Goal: Transaction & Acquisition: Book appointment/travel/reservation

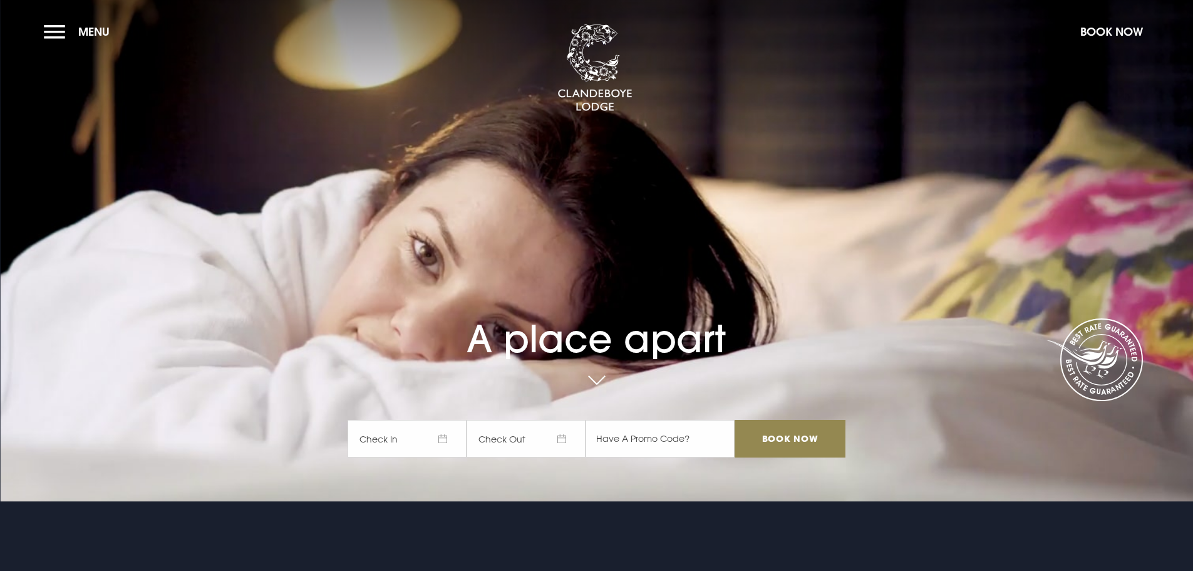
click at [410, 442] on span "Check In" at bounding box center [407, 439] width 119 height 38
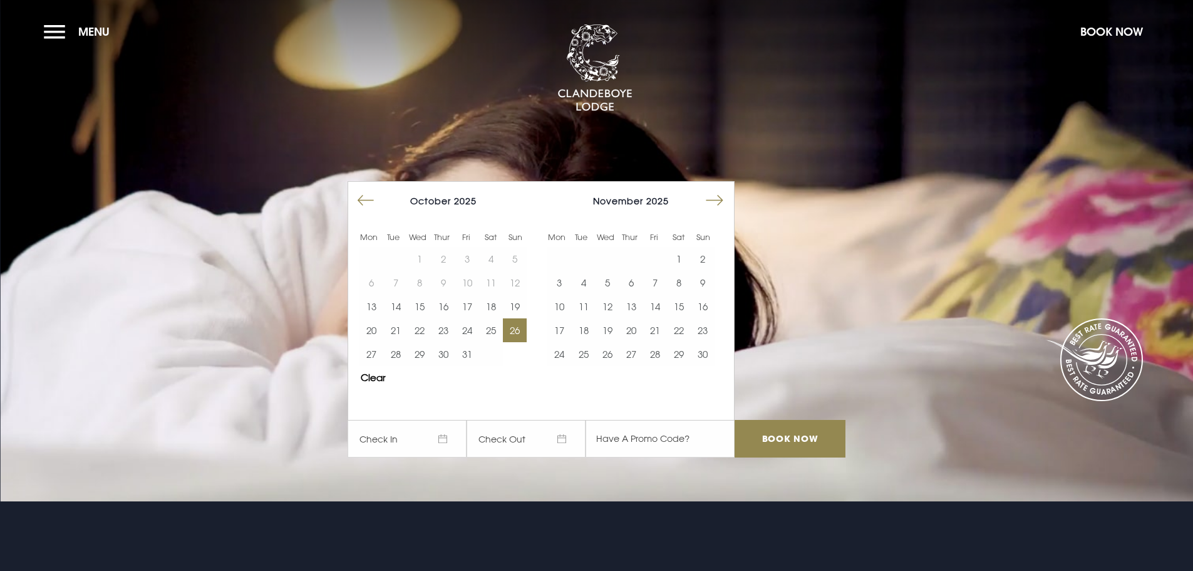
click at [523, 333] on button "26" at bounding box center [515, 330] width 24 height 24
click at [377, 351] on button "27" at bounding box center [372, 354] width 24 height 24
click at [797, 441] on input "Book Now" at bounding box center [790, 439] width 110 height 38
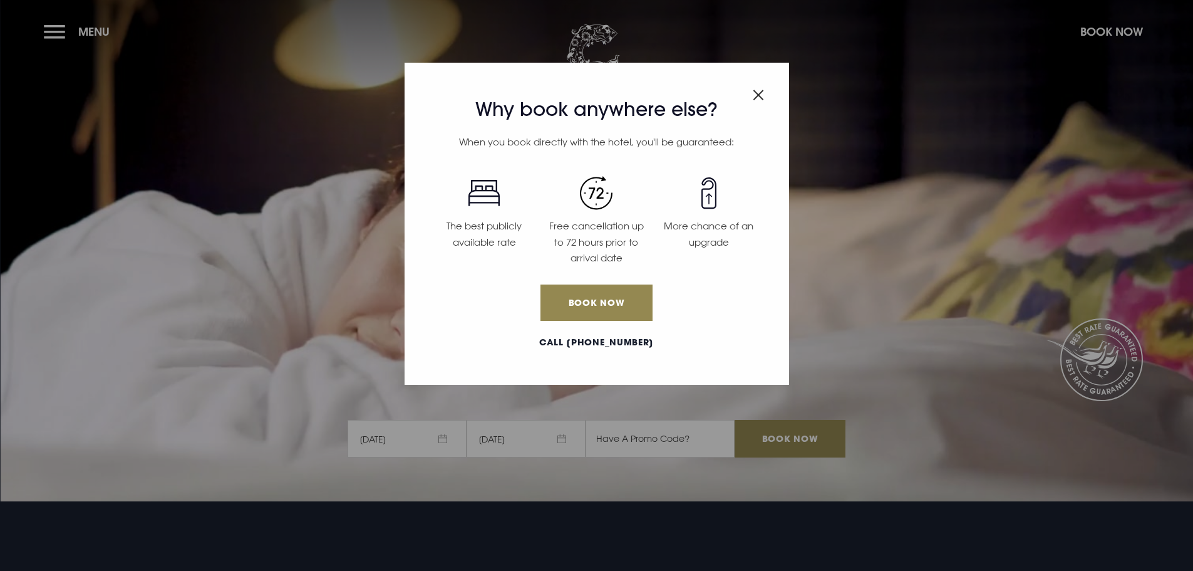
click at [756, 96] on img "Close modal" at bounding box center [758, 95] width 11 height 11
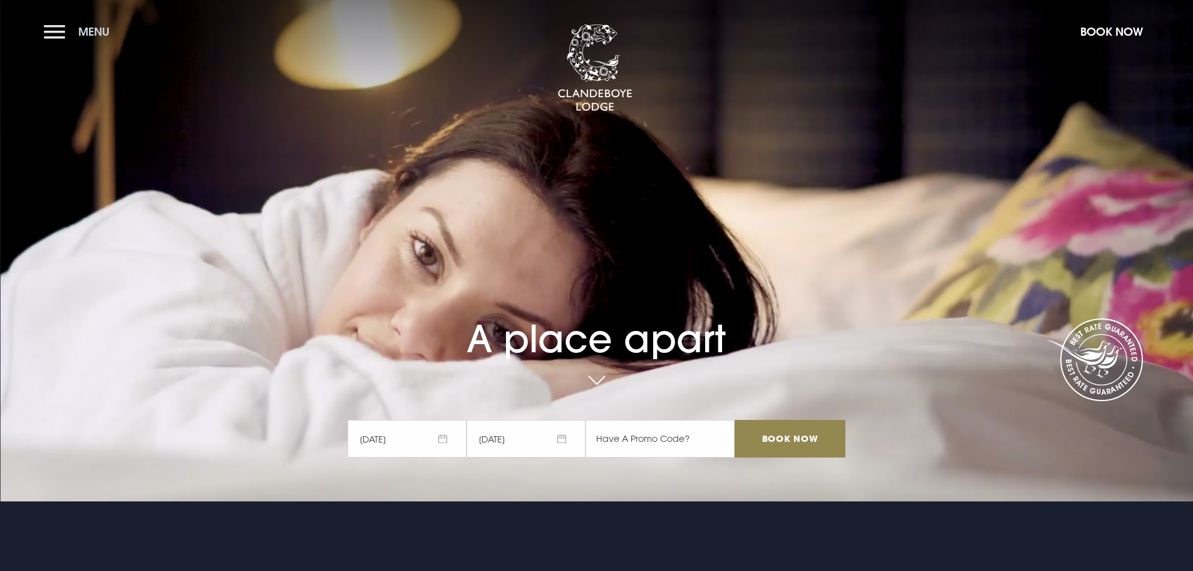
click at [66, 35] on button "Menu" at bounding box center [80, 31] width 72 height 27
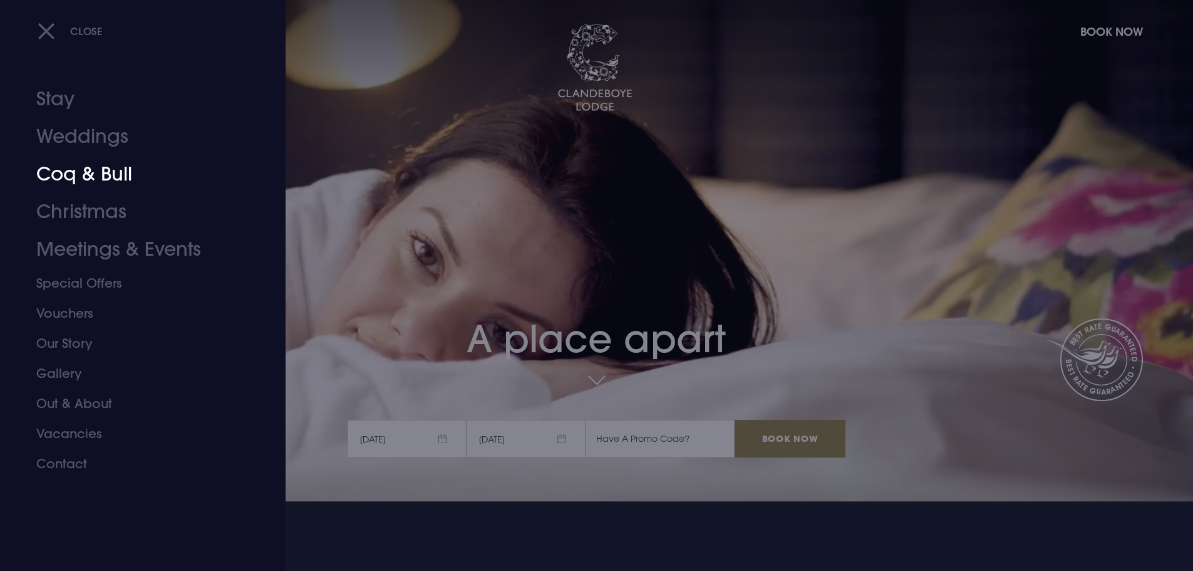
click at [97, 177] on link "Coq & Bull" at bounding box center [135, 174] width 198 height 38
click at [58, 105] on link "Stay" at bounding box center [135, 99] width 198 height 38
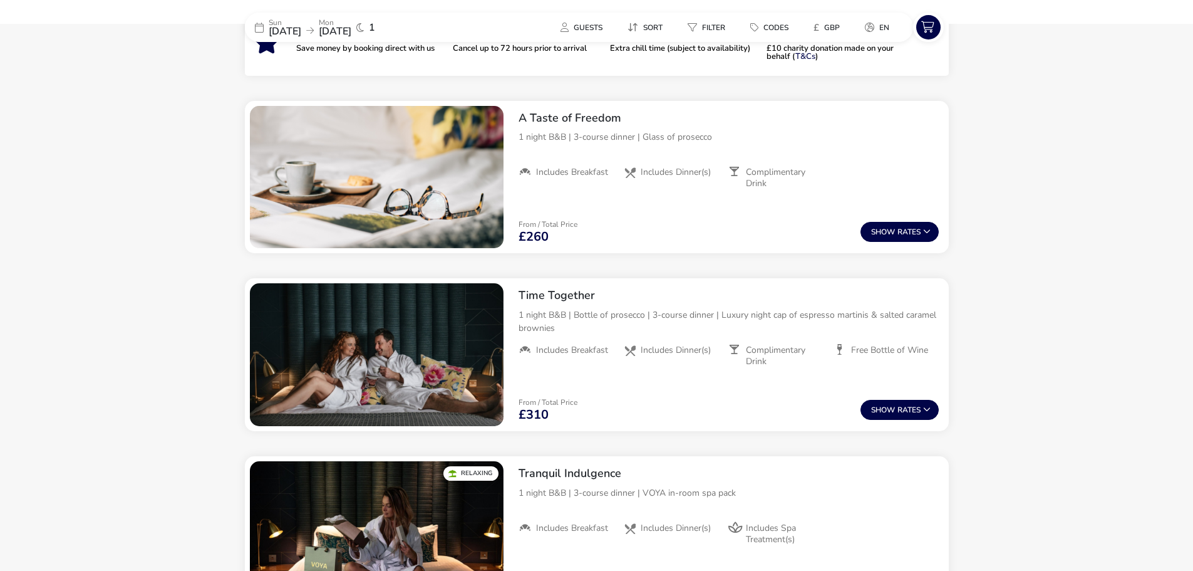
scroll to position [477, 0]
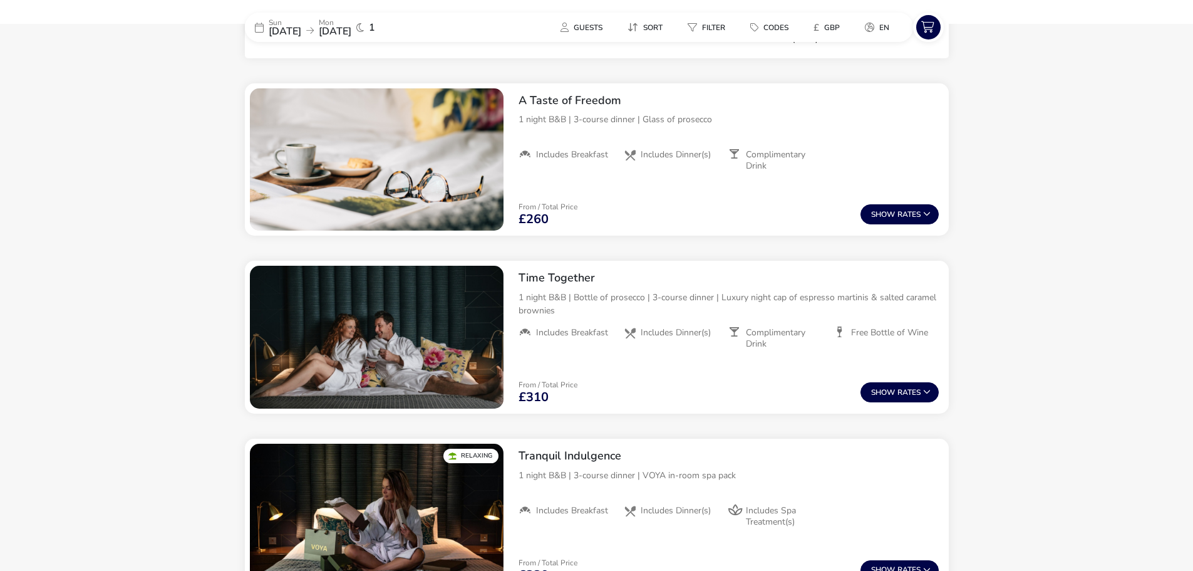
click at [75, 313] on naf-accommodations-shell "Sun 26 Oct 2025 Mon 27 Oct 2025 1 Guests Sort Filter Codes £ GBP en Our Flexibl…" at bounding box center [596, 498] width 1193 height 1773
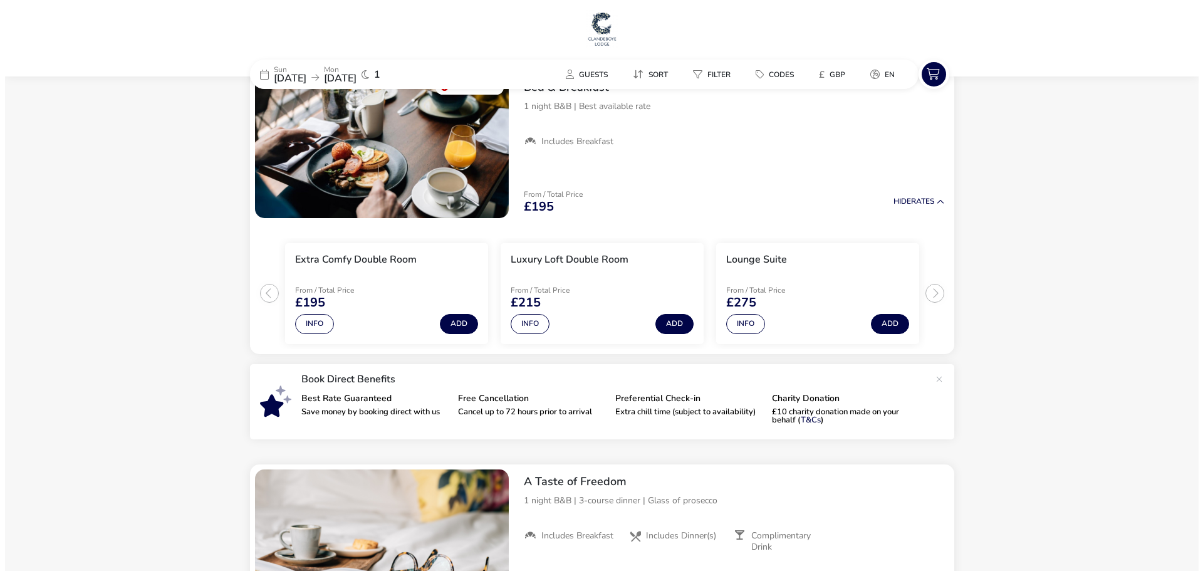
scroll to position [0, 0]
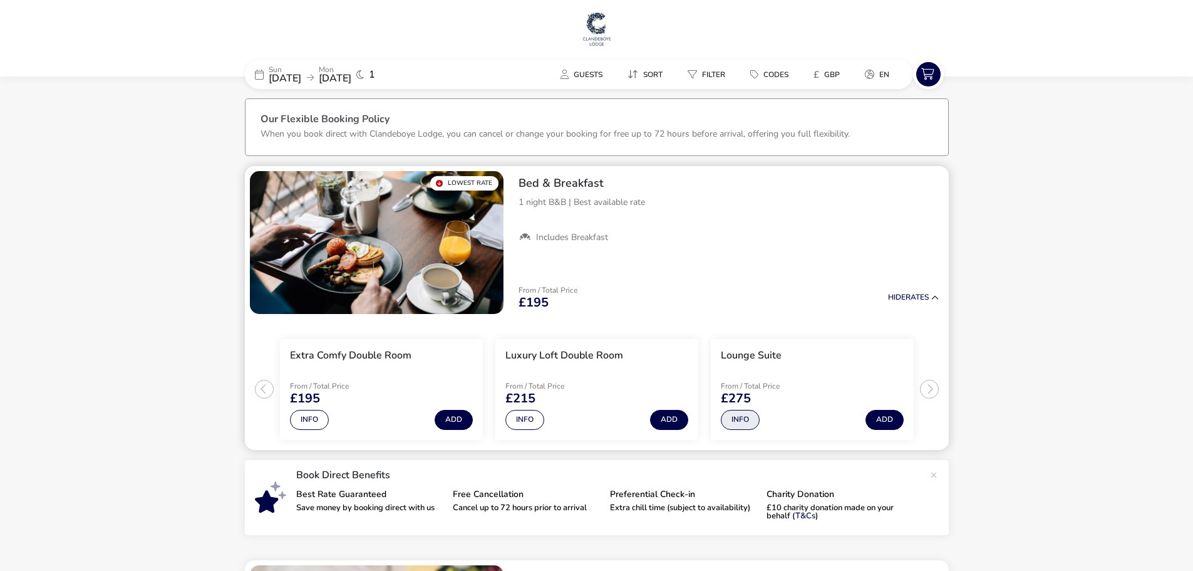
click at [739, 417] on button "Info" at bounding box center [740, 420] width 39 height 20
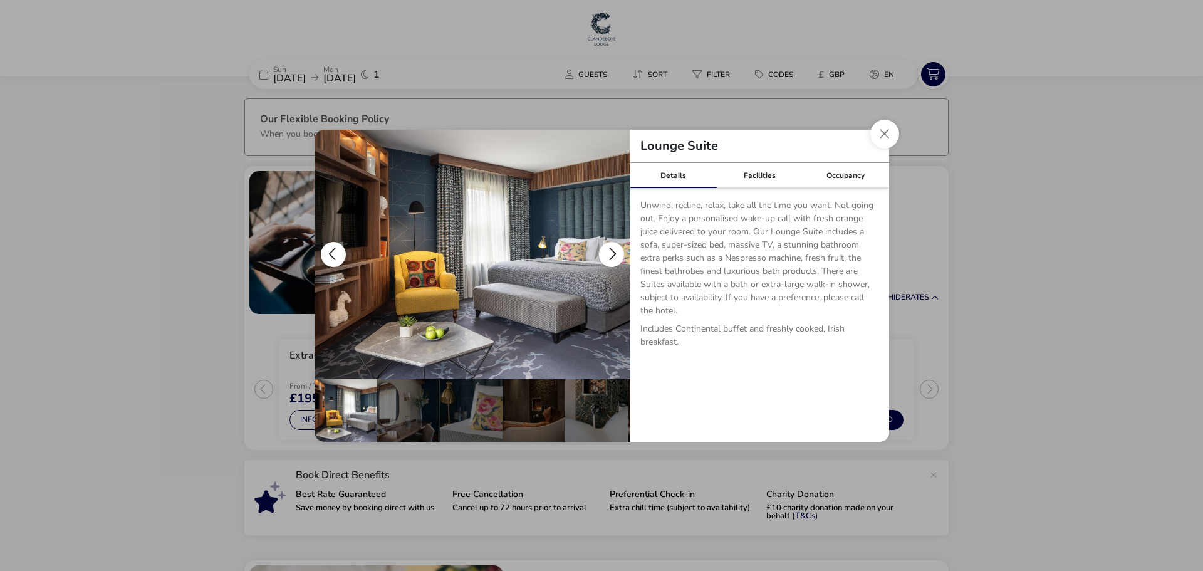
click at [606, 251] on button "details" at bounding box center [611, 254] width 25 height 25
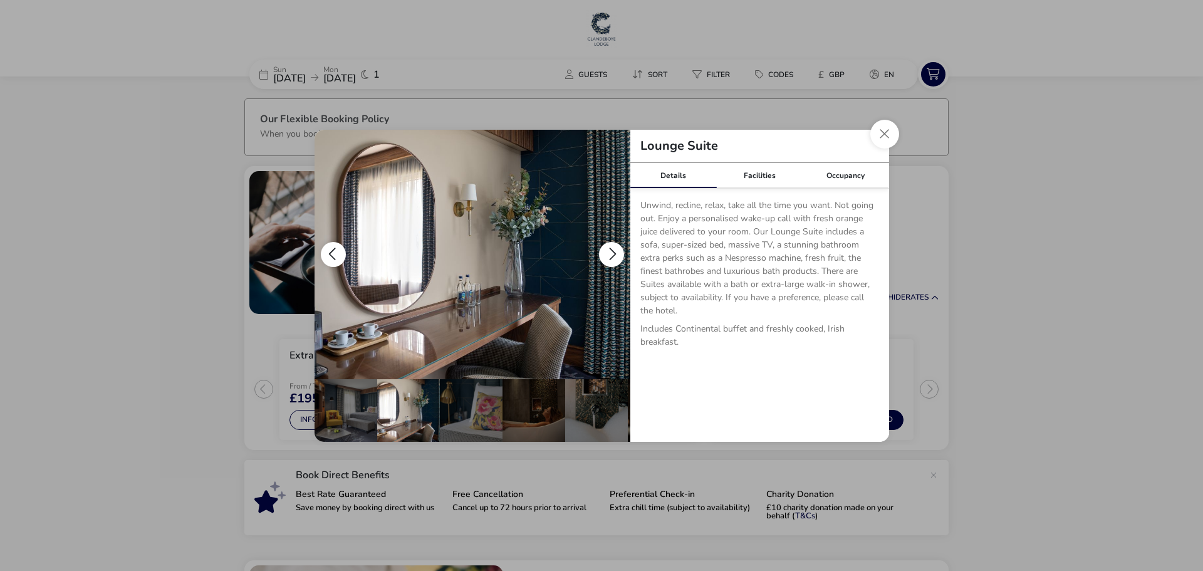
click at [606, 251] on button "details" at bounding box center [611, 254] width 25 height 25
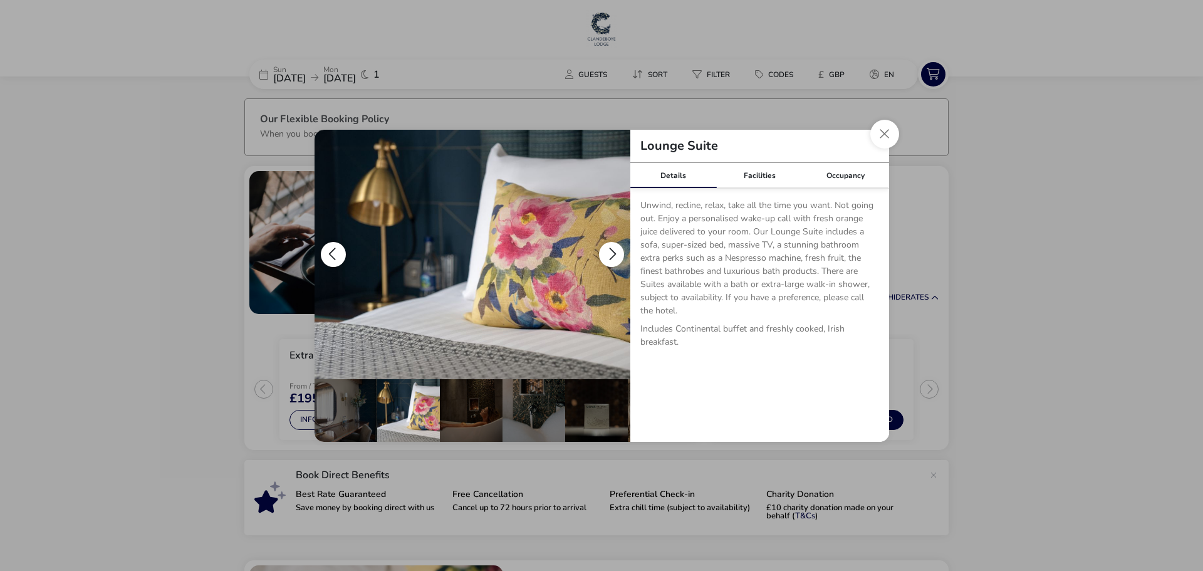
click at [606, 251] on button "details" at bounding box center [611, 254] width 25 height 25
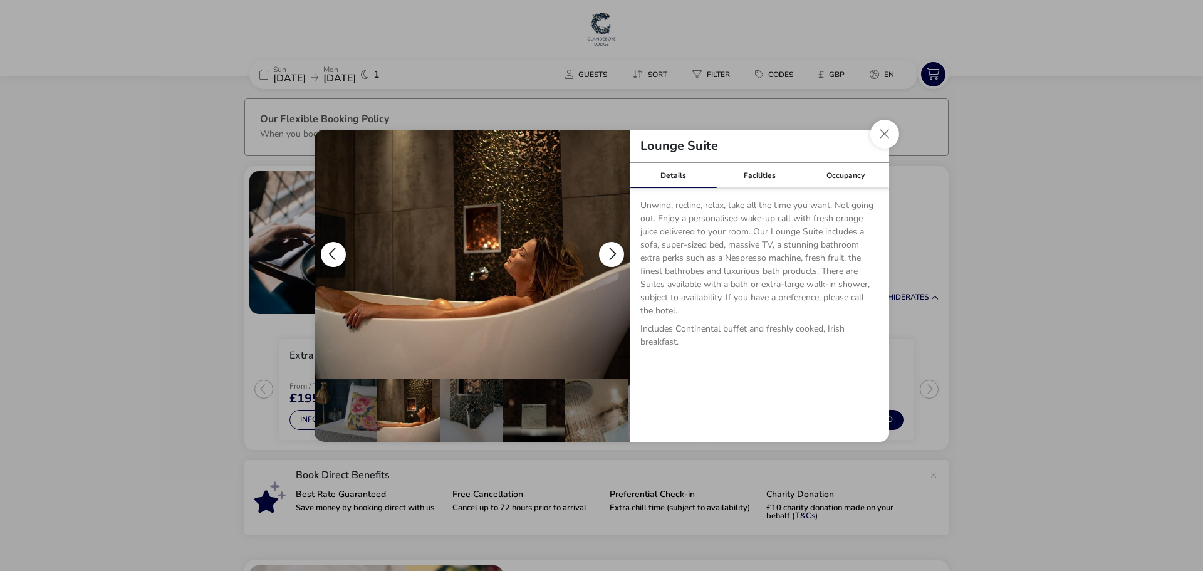
click at [606, 251] on button "details" at bounding box center [611, 254] width 25 height 25
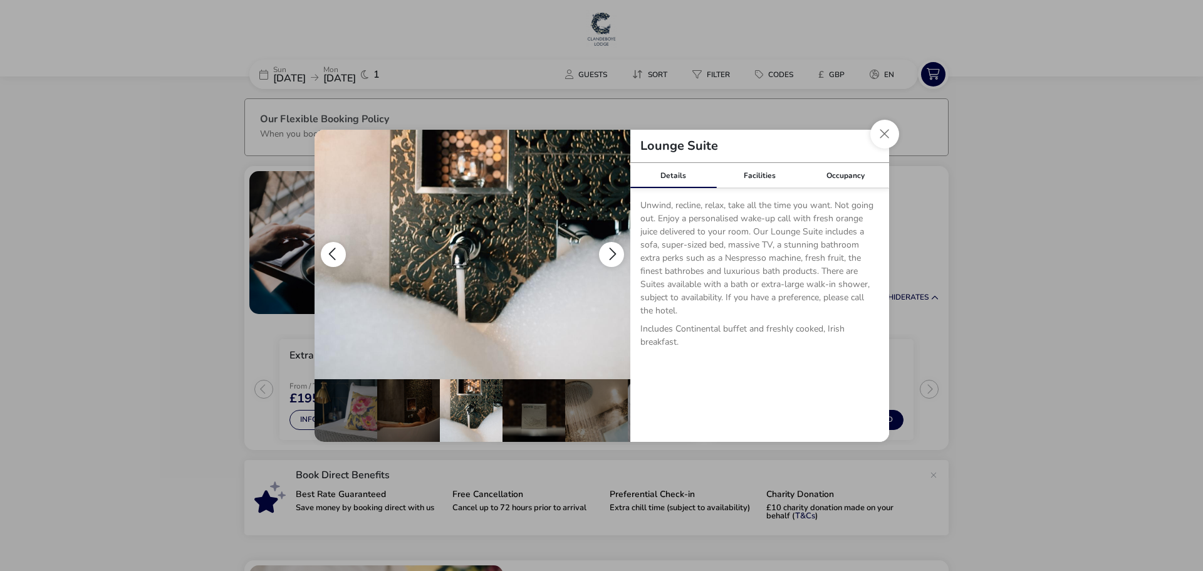
scroll to position [0, 188]
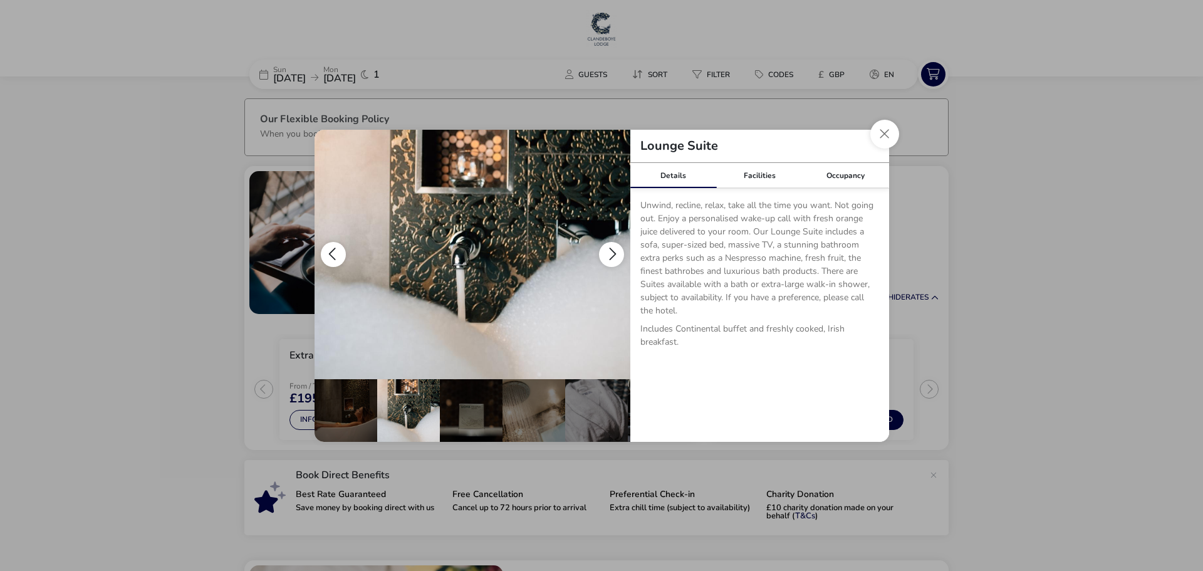
click at [606, 251] on button "details" at bounding box center [611, 254] width 25 height 25
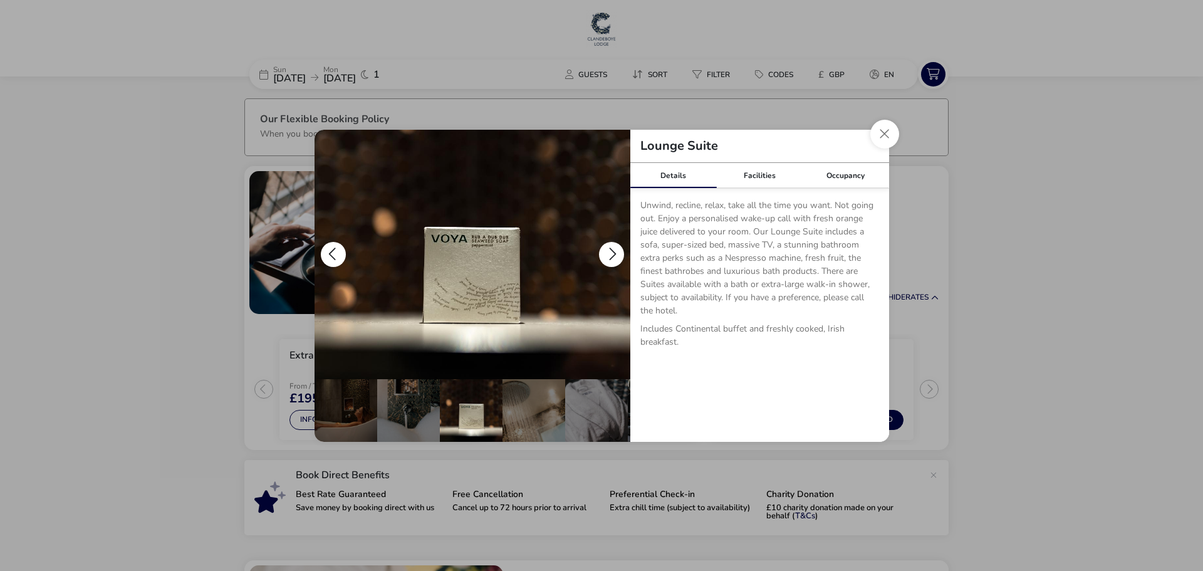
scroll to position [0, 251]
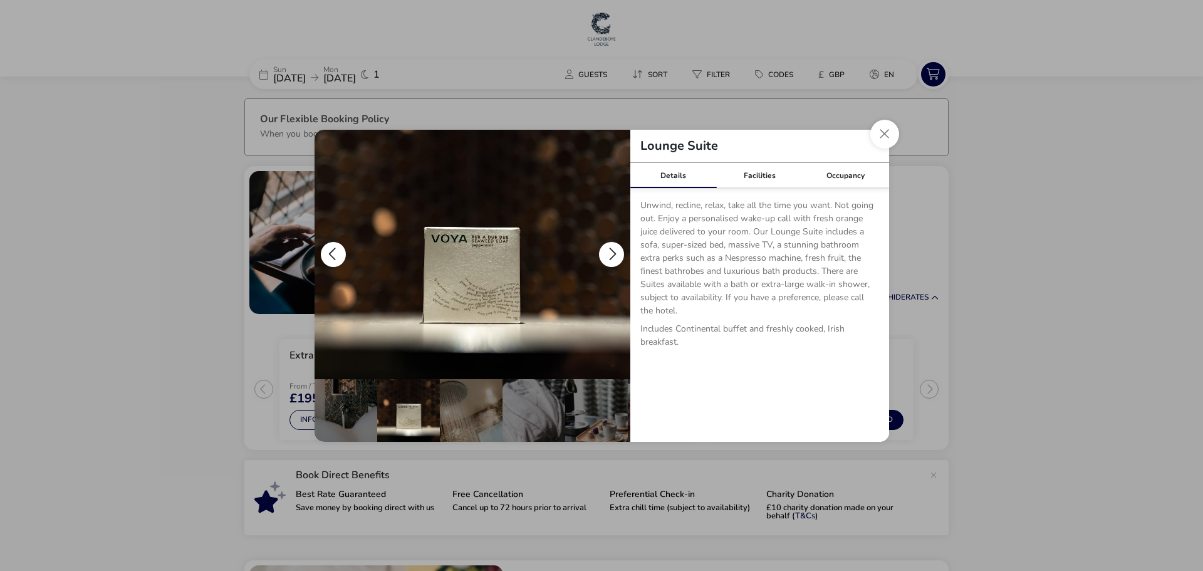
click at [611, 253] on button "details" at bounding box center [611, 254] width 25 height 25
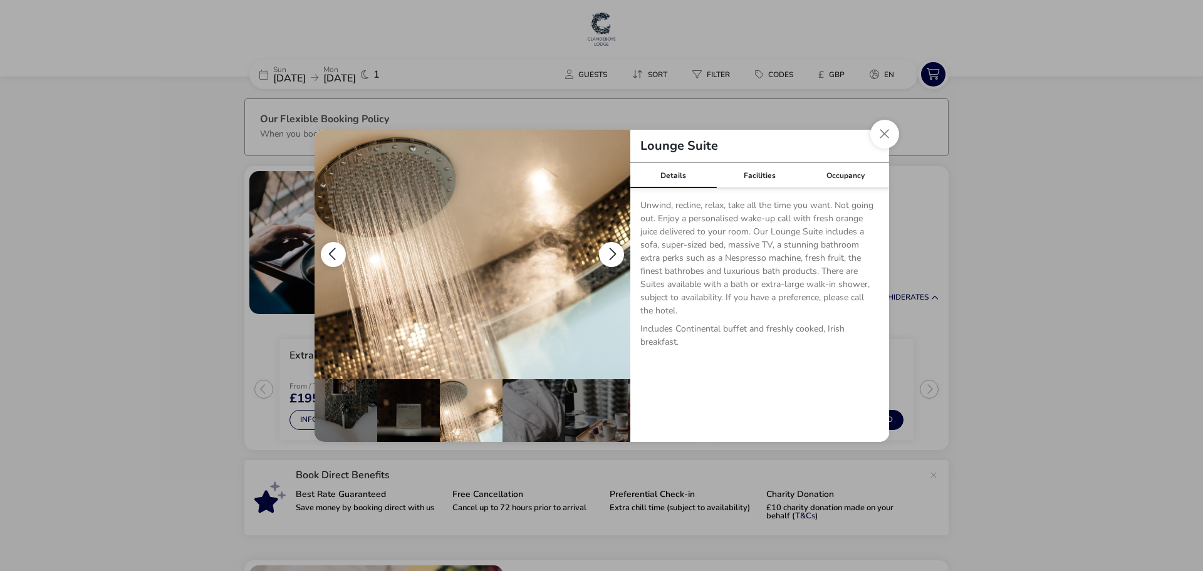
scroll to position [0, 313]
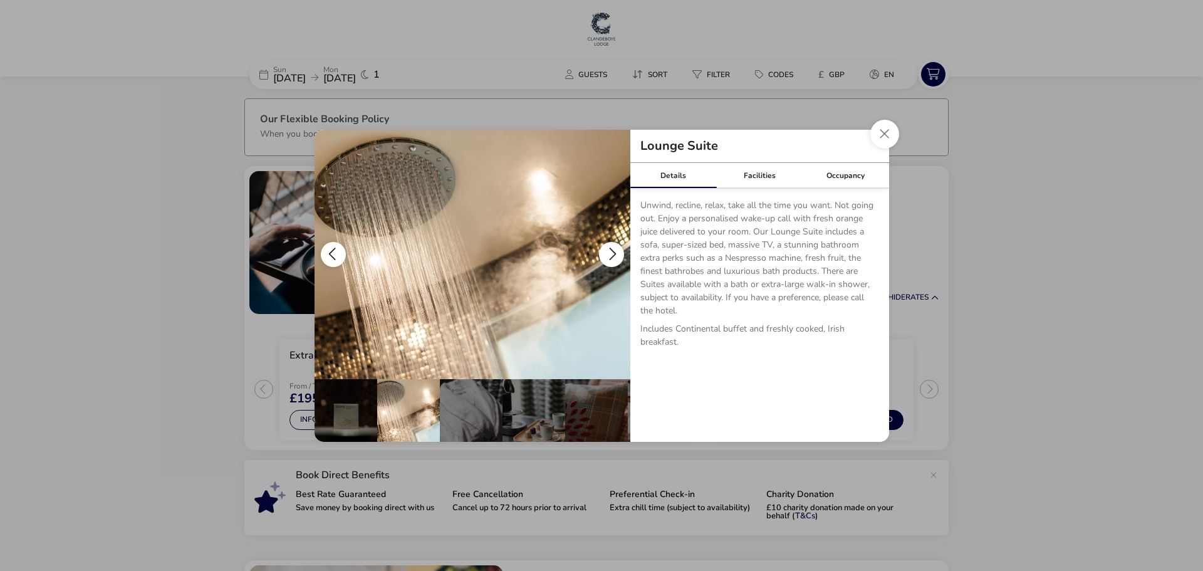
click at [611, 253] on button "details" at bounding box center [611, 254] width 25 height 25
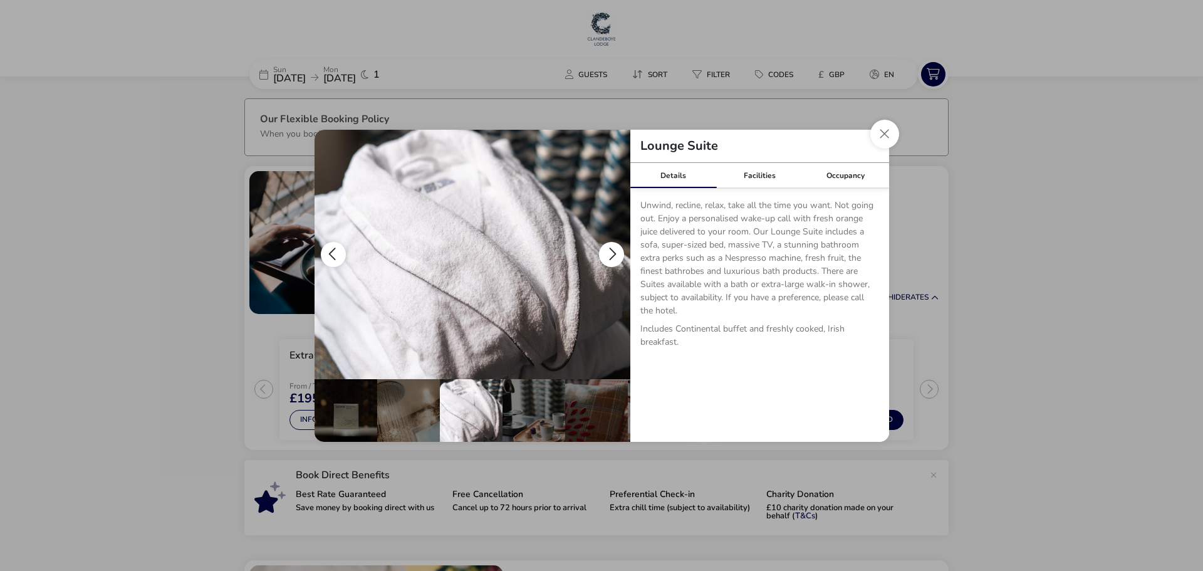
scroll to position [0, 373]
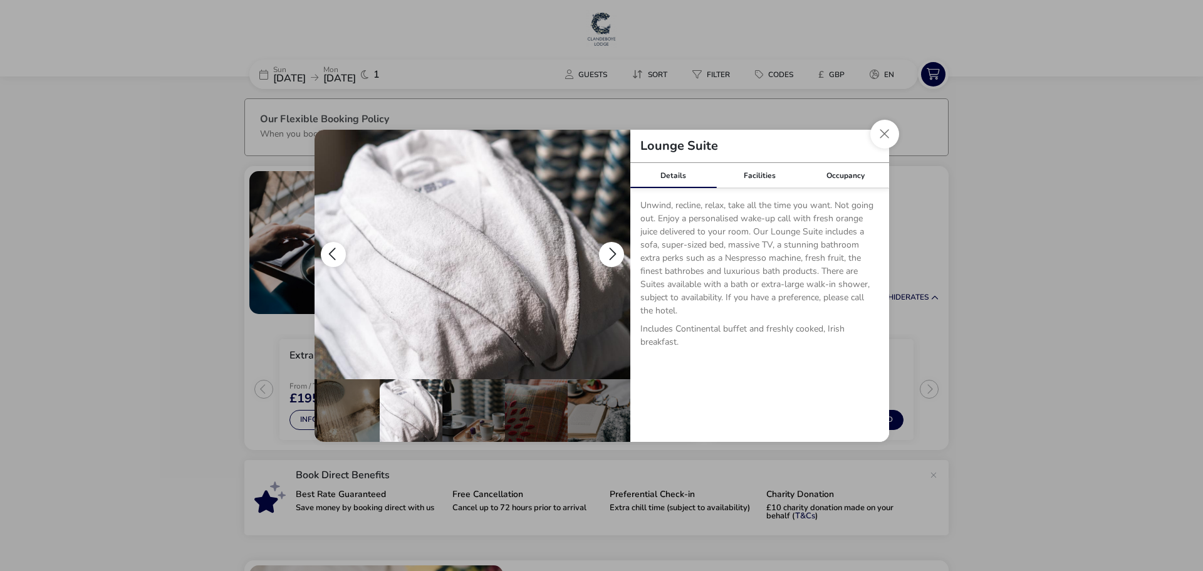
click at [611, 253] on button "details" at bounding box center [611, 254] width 25 height 25
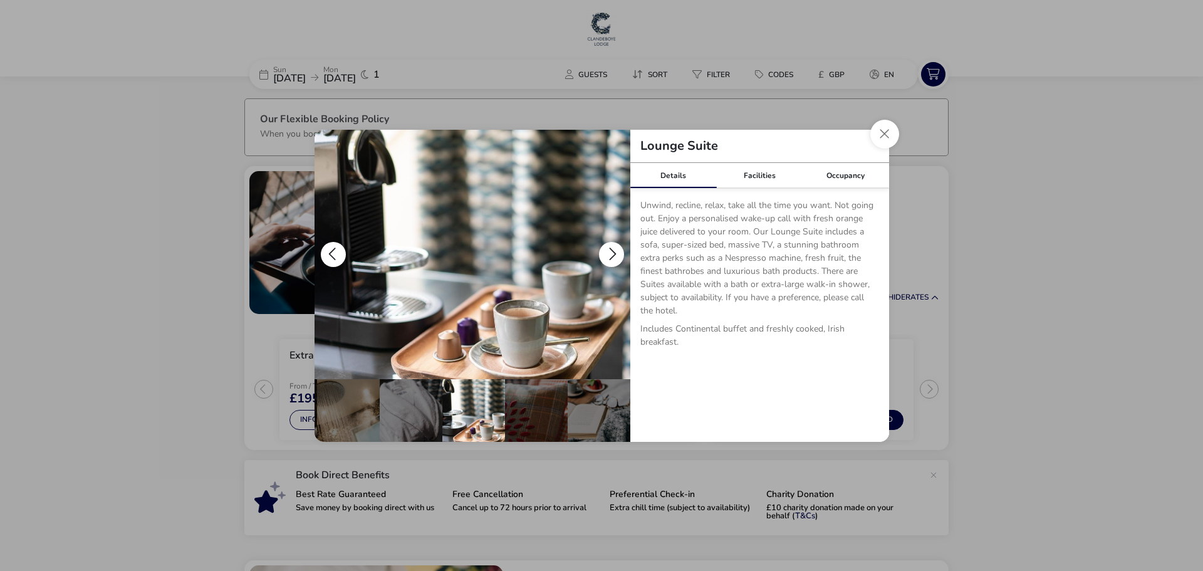
click at [611, 254] on button "details" at bounding box center [611, 254] width 25 height 25
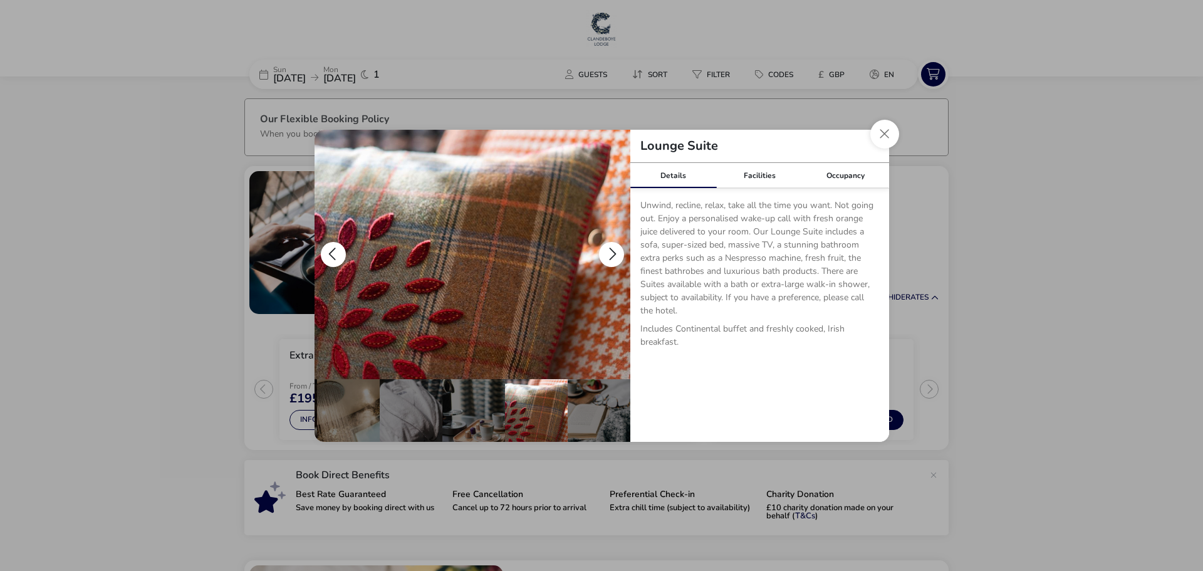
click at [611, 254] on button "details" at bounding box center [611, 254] width 25 height 25
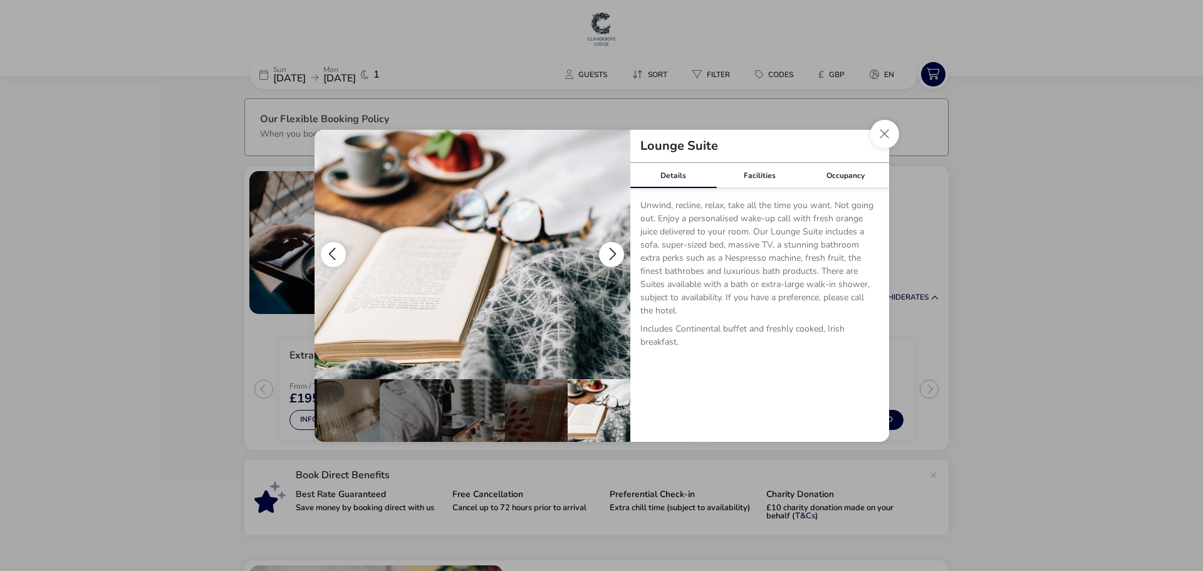
click at [611, 254] on button "details" at bounding box center [611, 254] width 25 height 25
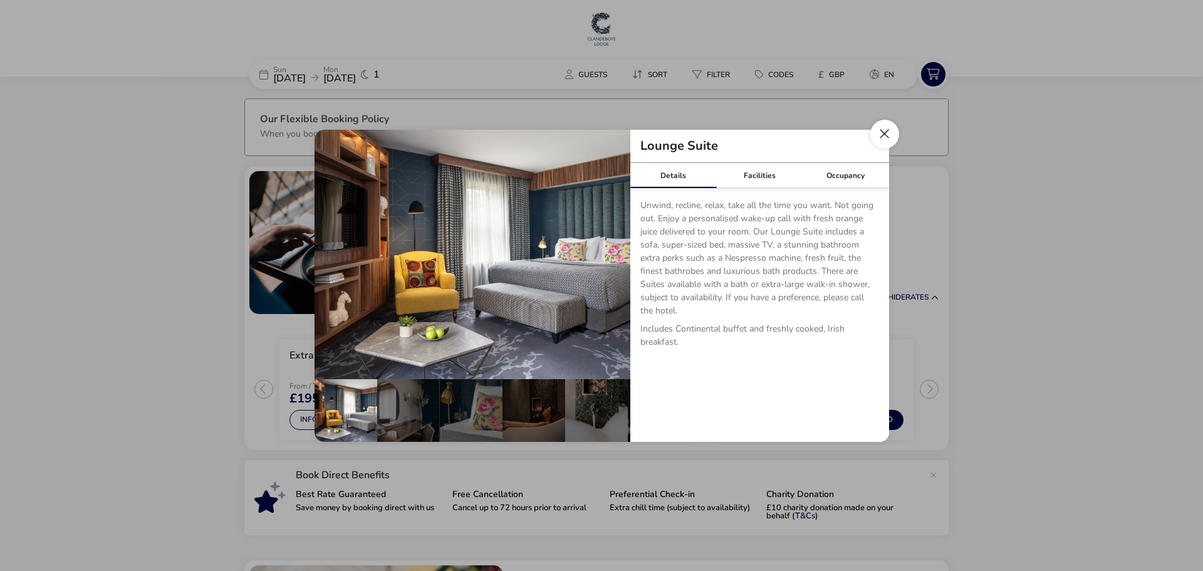
click at [880, 137] on button "Close dialog" at bounding box center [884, 134] width 29 height 29
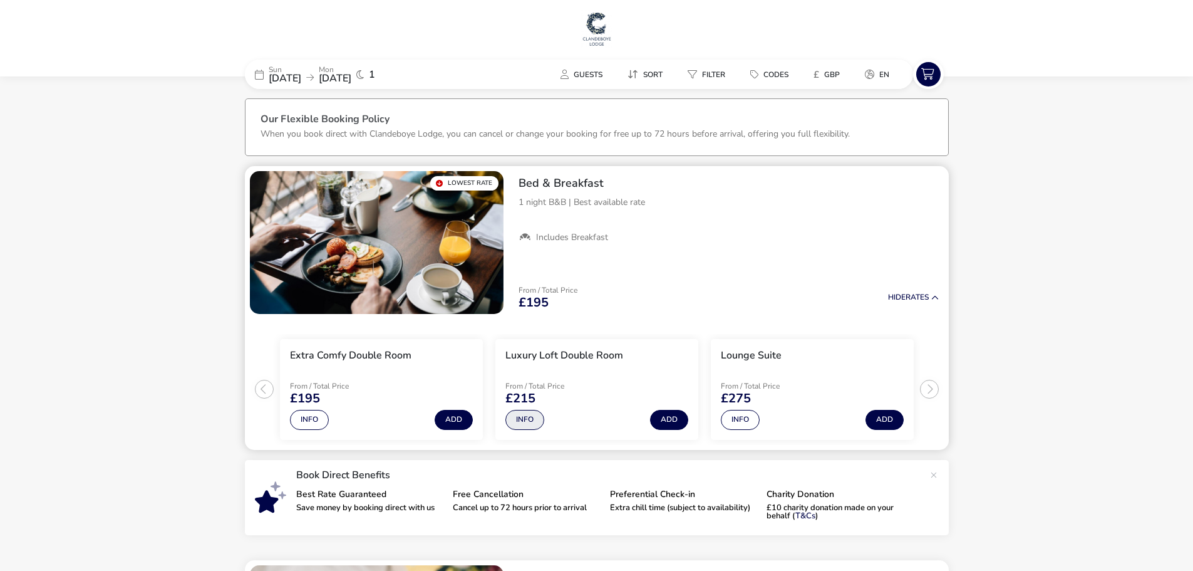
click at [527, 419] on button "Info" at bounding box center [525, 420] width 39 height 20
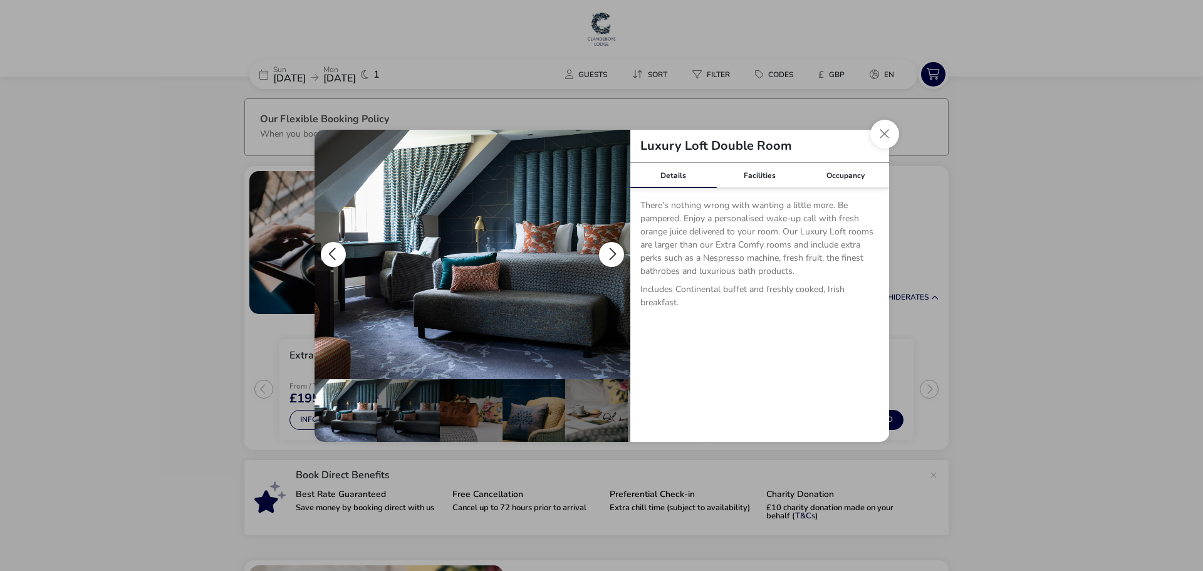
click at [611, 258] on button "details" at bounding box center [611, 254] width 25 height 25
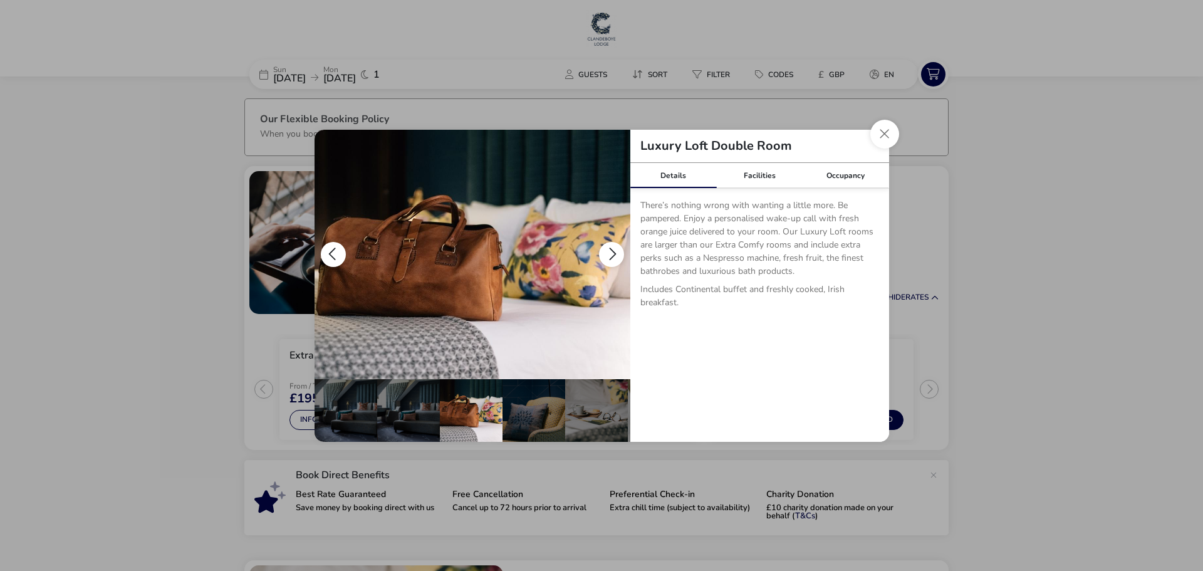
scroll to position [0, 63]
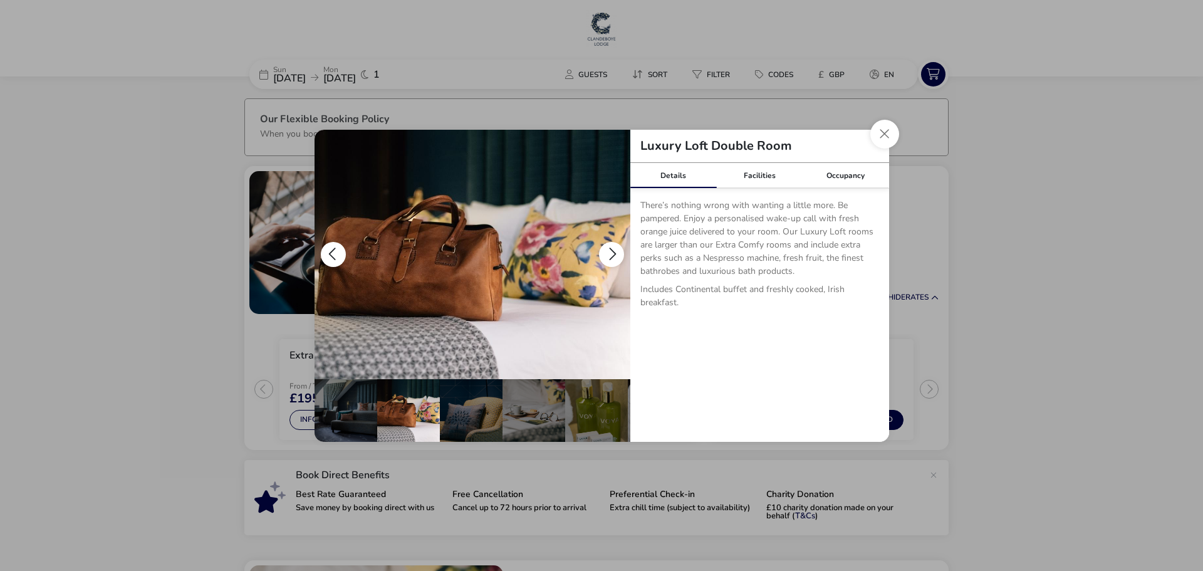
click at [611, 259] on button "details" at bounding box center [611, 254] width 25 height 25
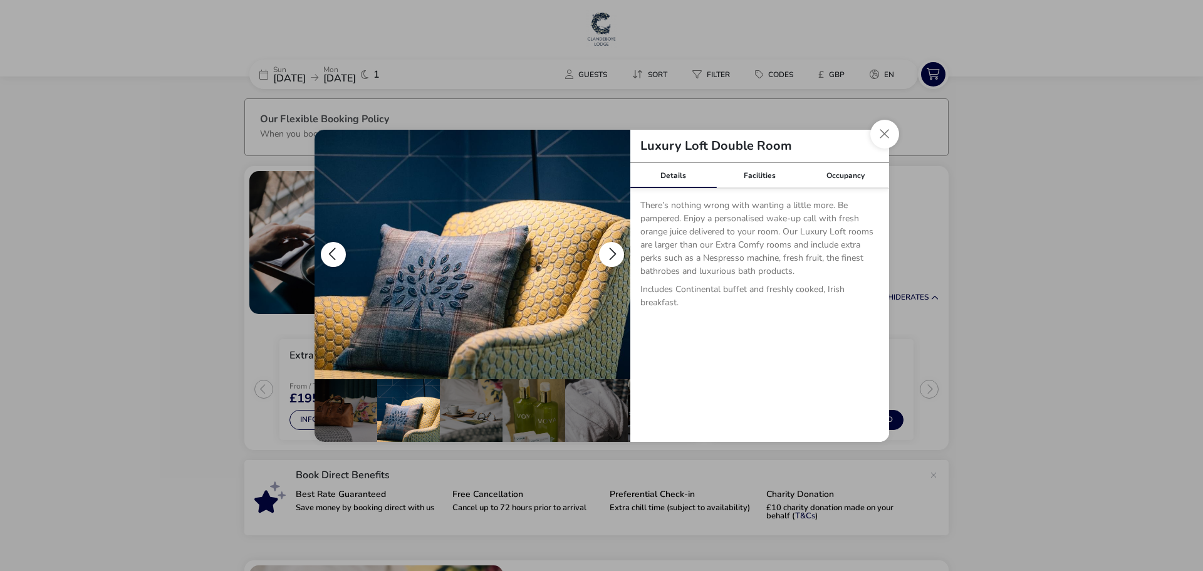
click at [611, 259] on button "details" at bounding box center [611, 254] width 25 height 25
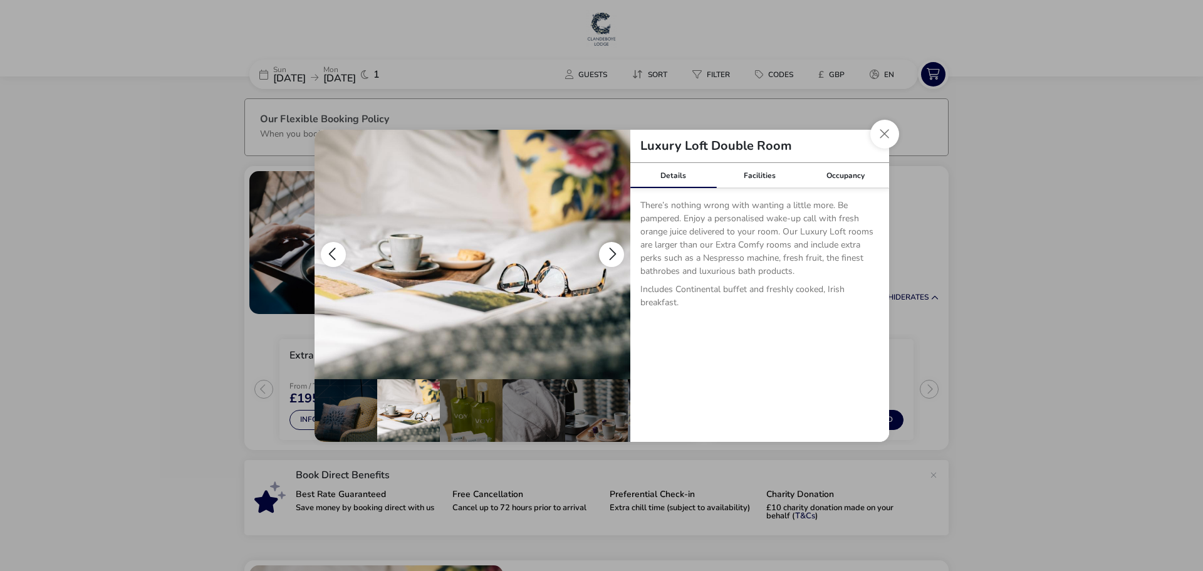
click at [613, 259] on button "details" at bounding box center [611, 254] width 25 height 25
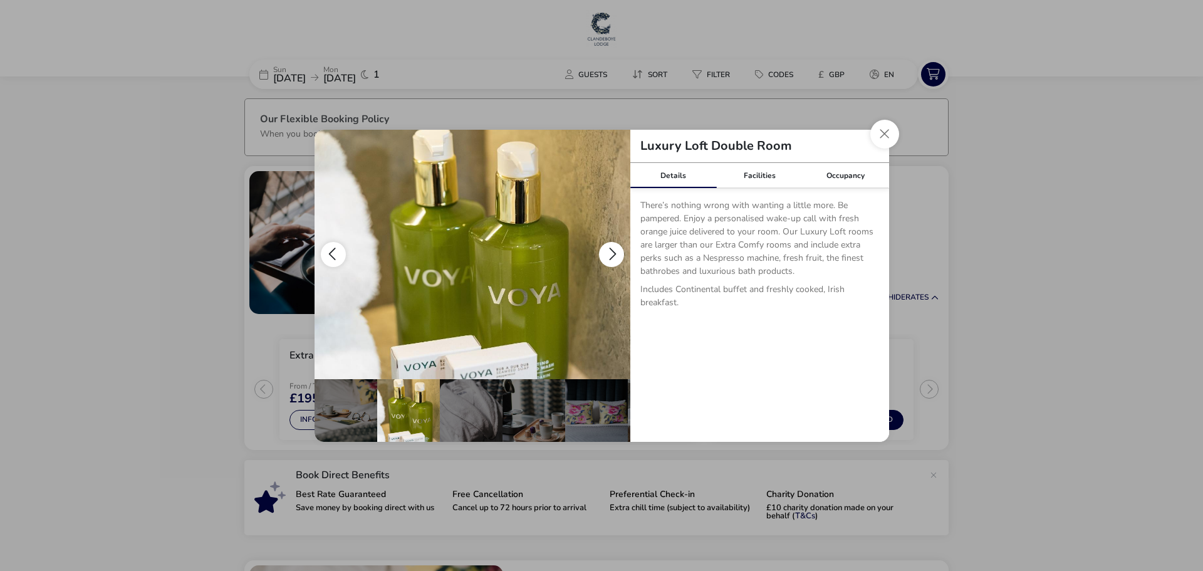
click at [613, 260] on button "details" at bounding box center [611, 254] width 25 height 25
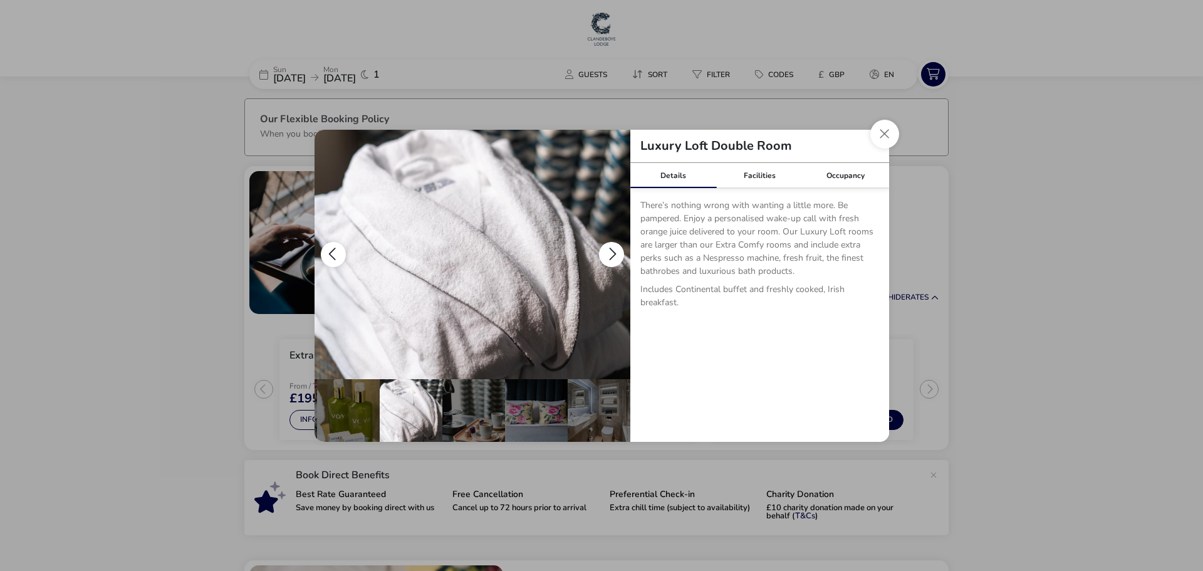
click at [613, 260] on button "details" at bounding box center [611, 254] width 25 height 25
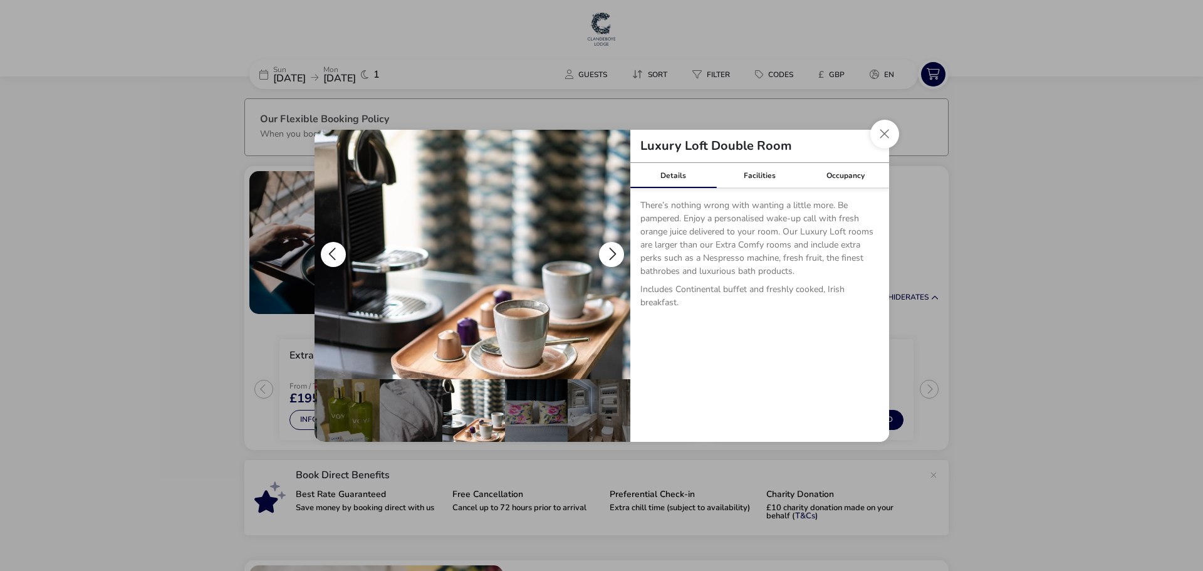
click at [613, 260] on button "details" at bounding box center [611, 254] width 25 height 25
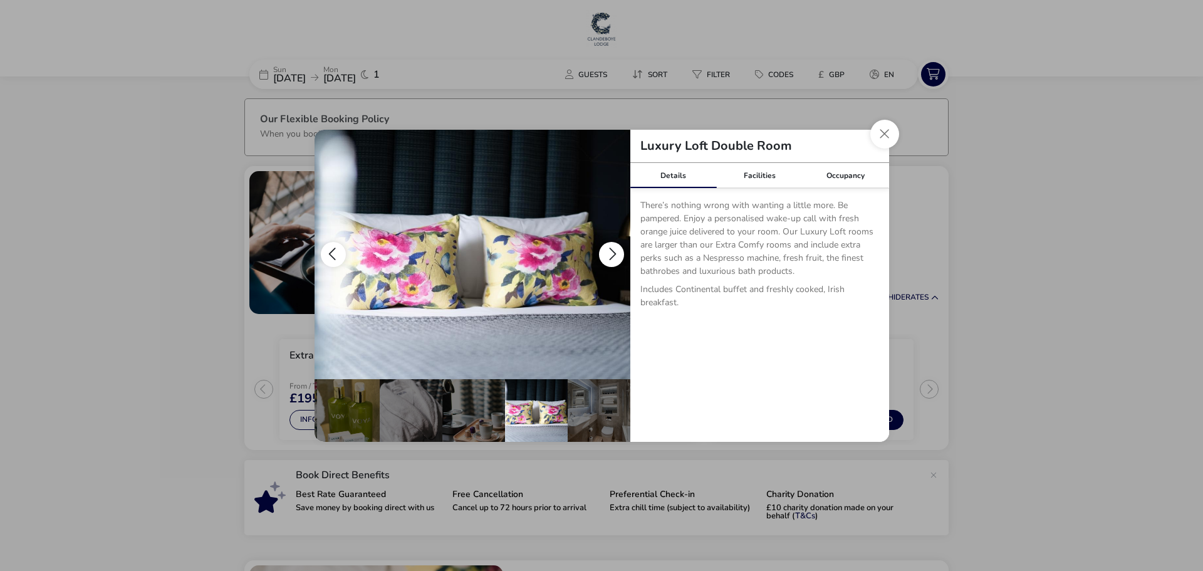
click at [613, 260] on button "details" at bounding box center [611, 254] width 25 height 25
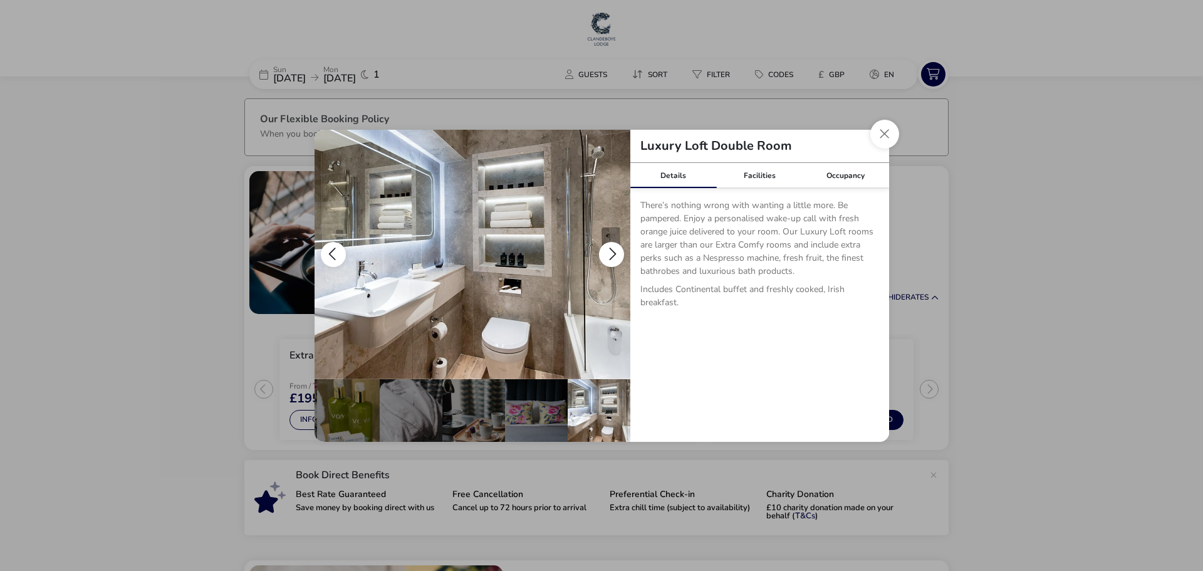
click at [613, 260] on button "details" at bounding box center [611, 254] width 25 height 25
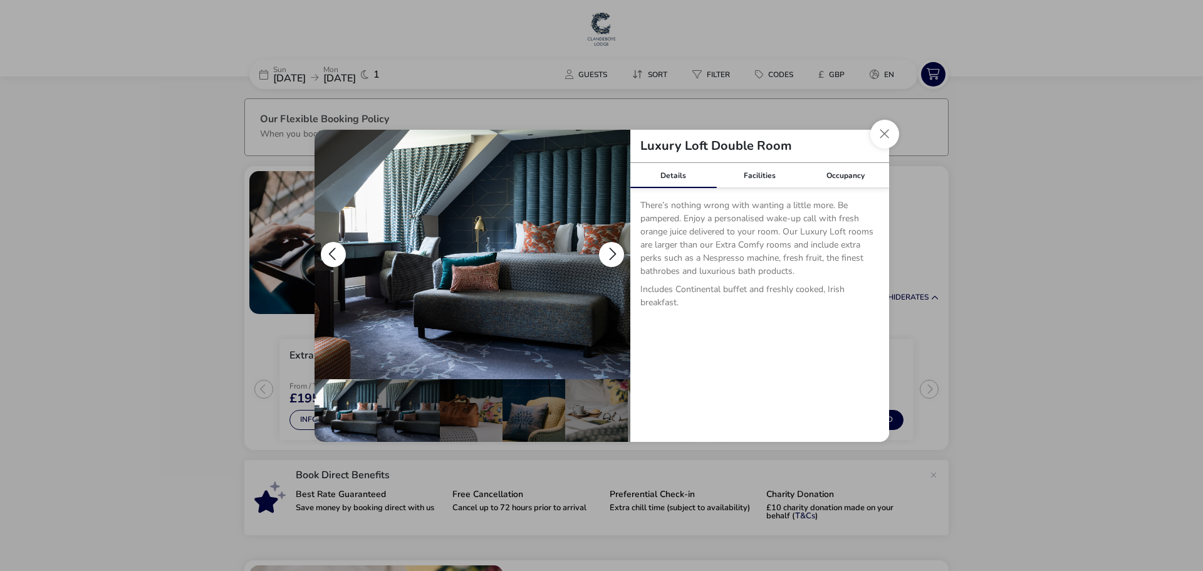
click at [613, 260] on button "details" at bounding box center [611, 254] width 25 height 25
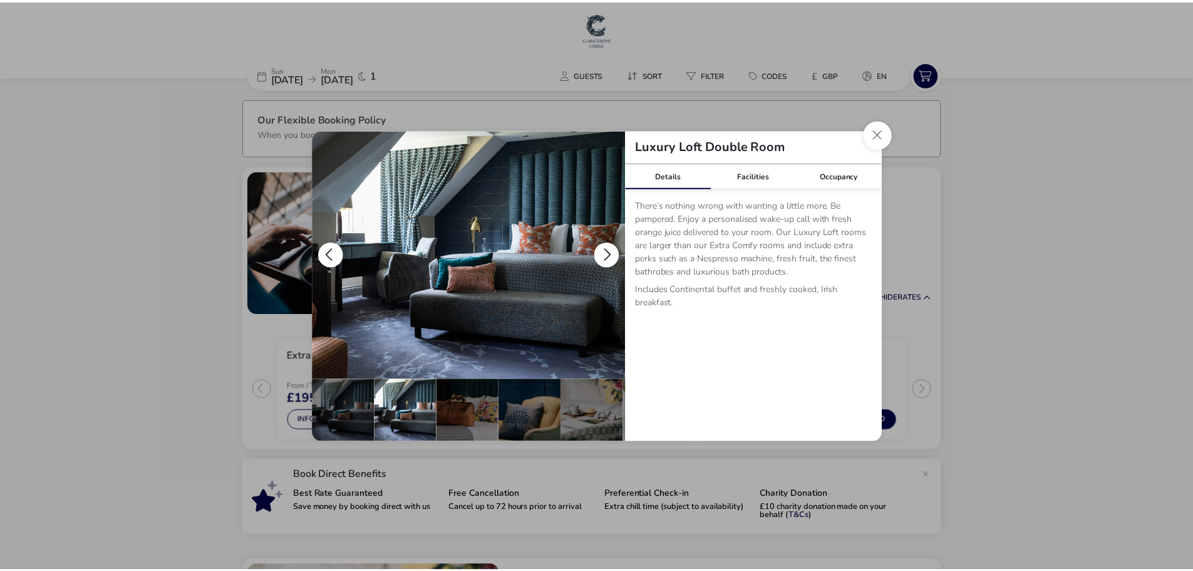
scroll to position [0, 63]
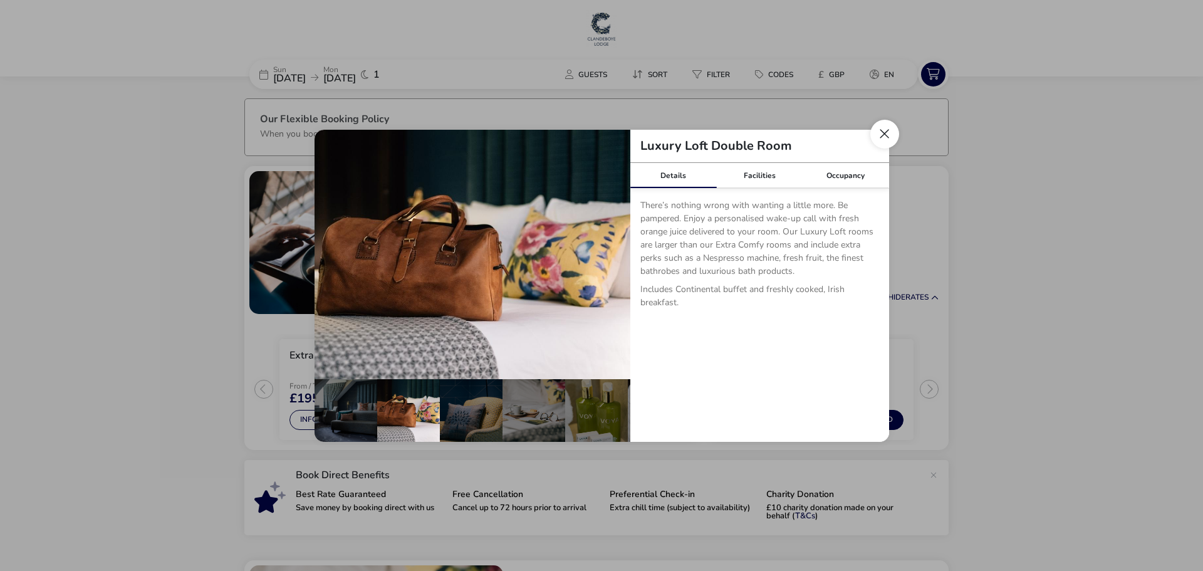
click at [890, 138] on button "Close dialog" at bounding box center [884, 134] width 29 height 29
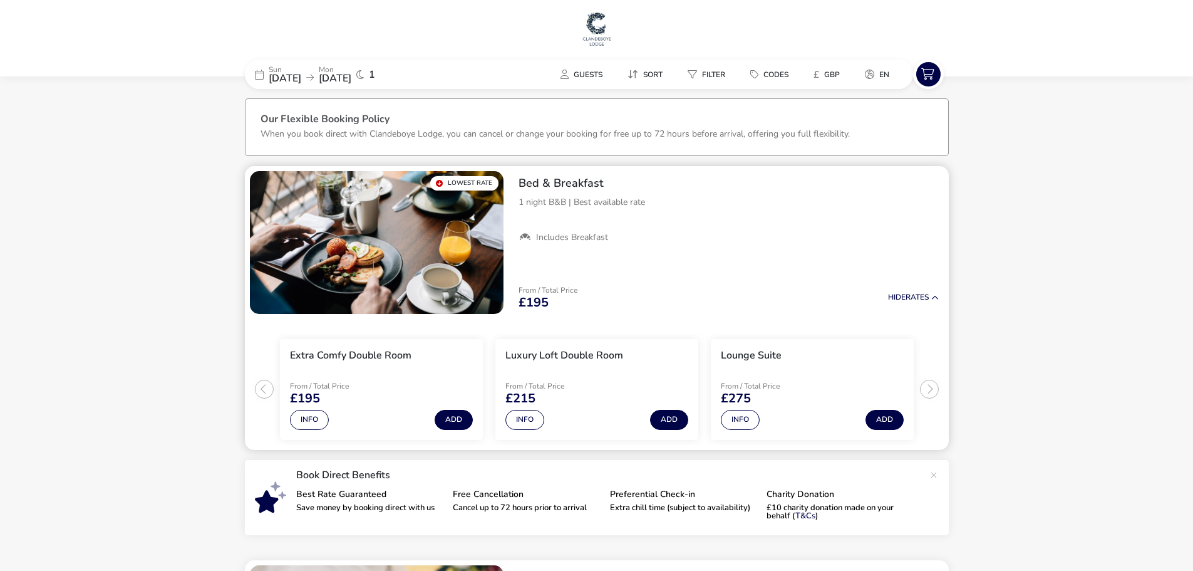
click at [931, 388] on ul "Extra Comfy Double Room From / Total Price £195 Info Add Luxury Loft Double Roo…" at bounding box center [597, 384] width 704 height 131
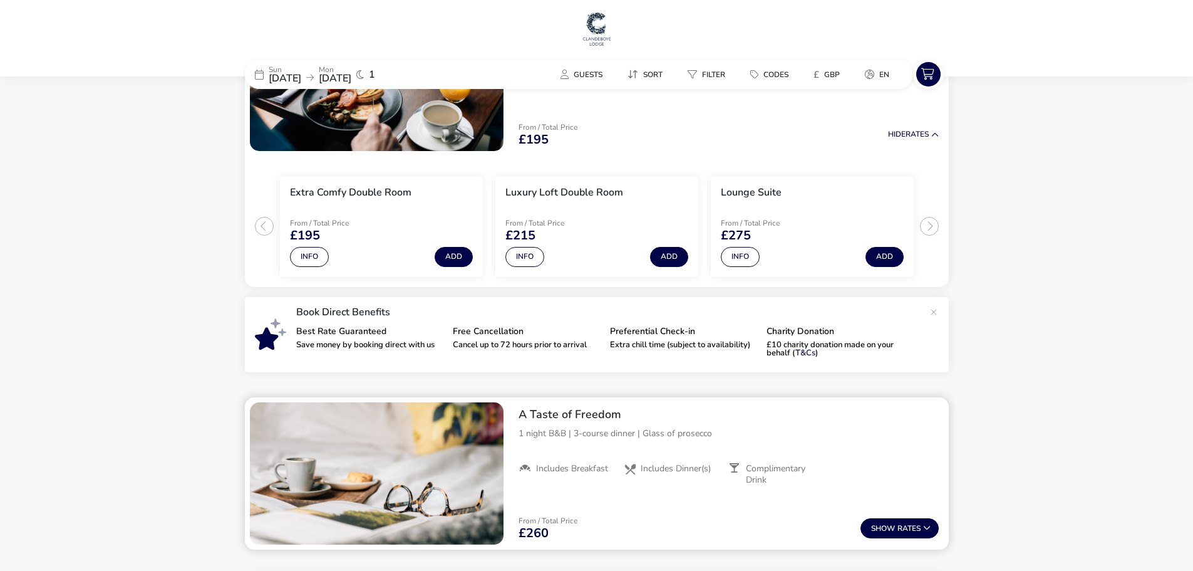
scroll to position [0, 0]
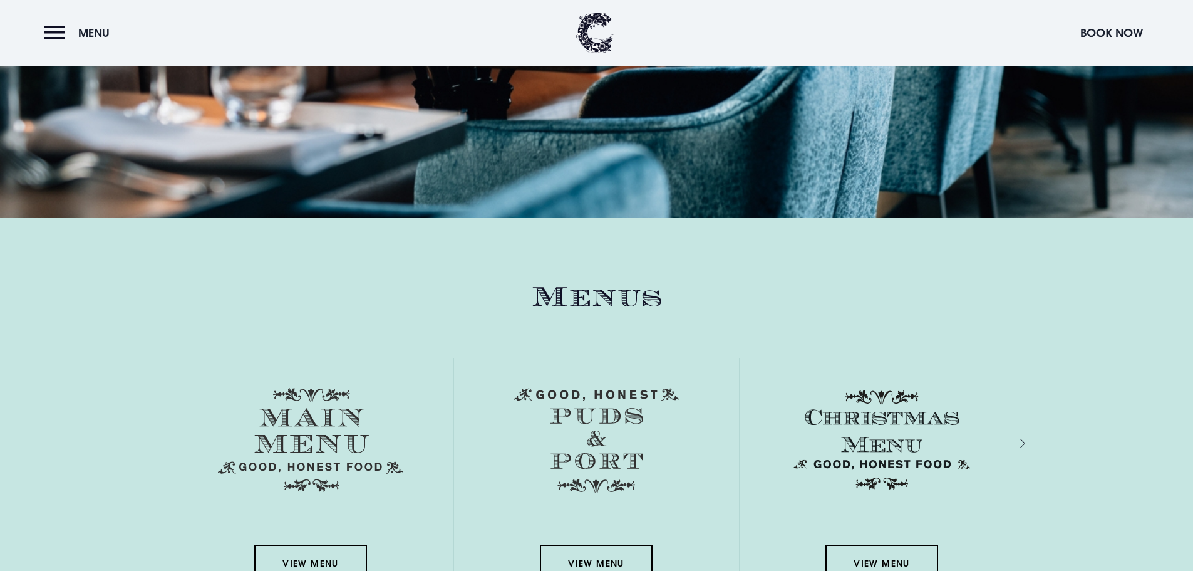
scroll to position [1817, 0]
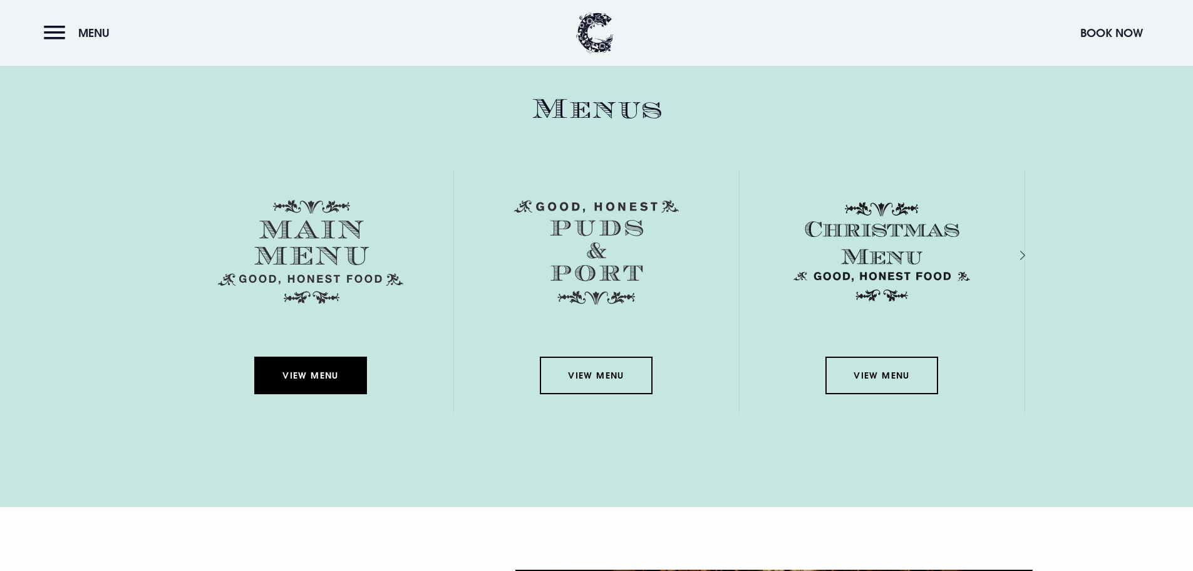
click at [304, 377] on link "View Menu" at bounding box center [310, 375] width 113 height 38
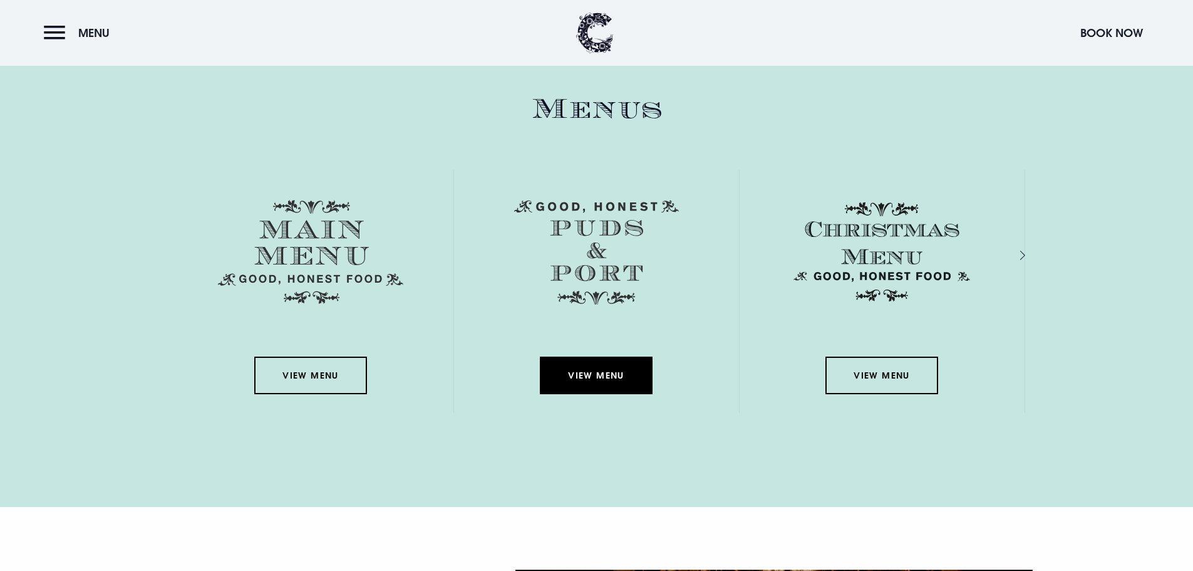
click at [573, 387] on link "View Menu" at bounding box center [596, 375] width 113 height 38
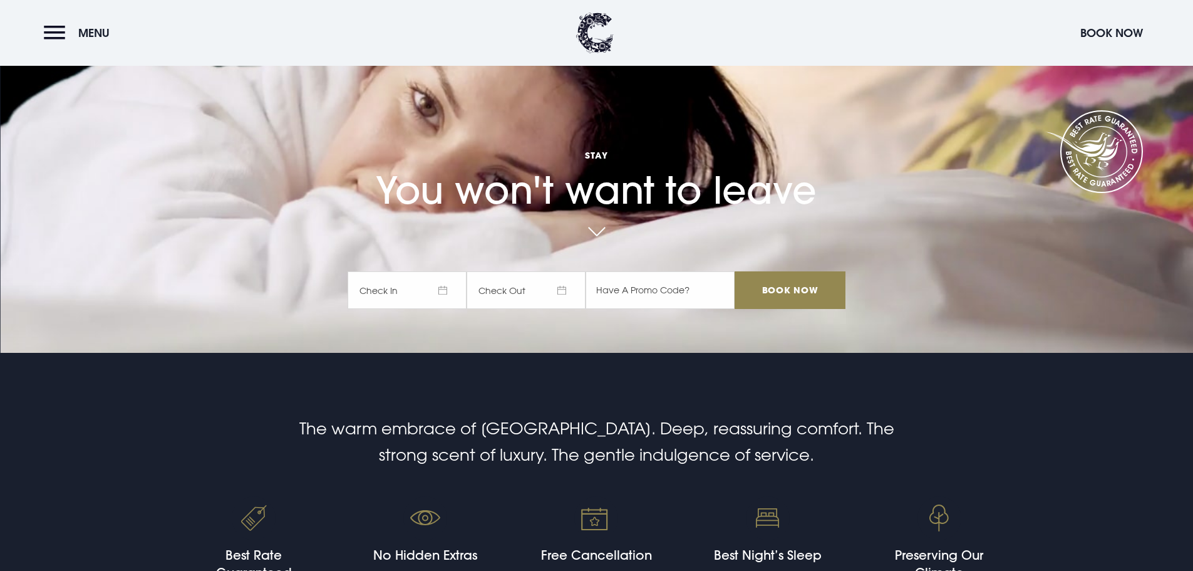
scroll to position [188, 0]
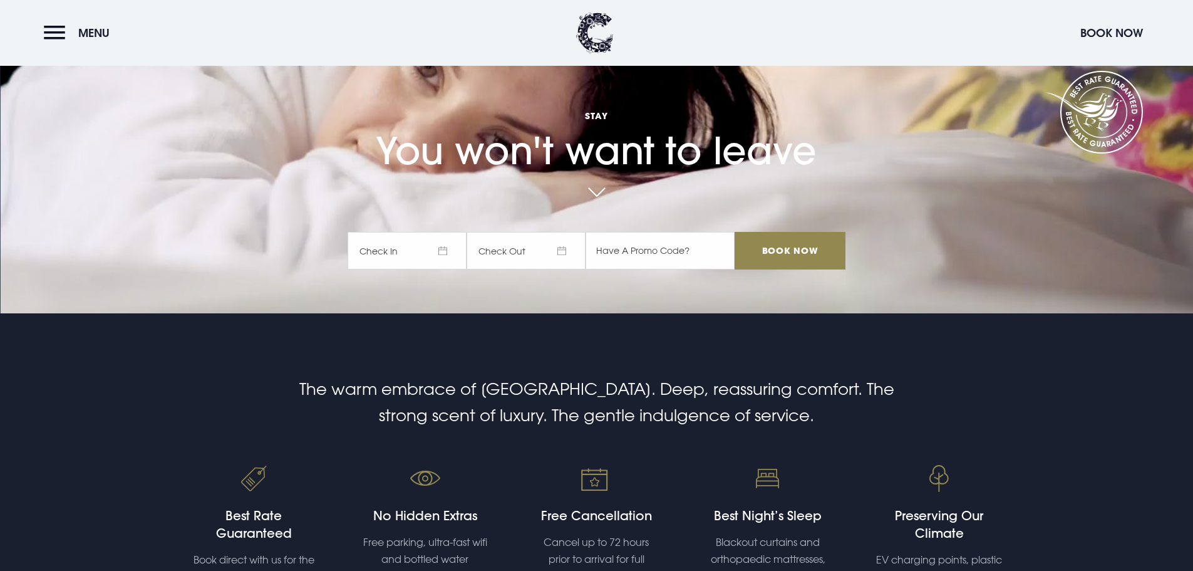
click at [434, 265] on span "Check In" at bounding box center [407, 251] width 119 height 38
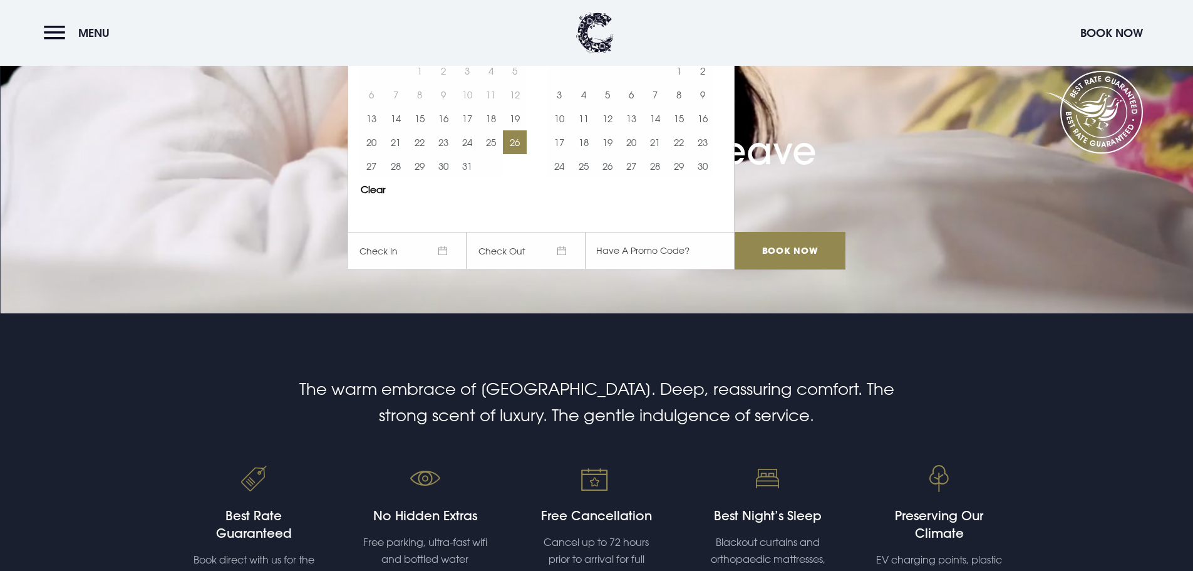
click at [516, 140] on button "26" at bounding box center [515, 142] width 24 height 24
drag, startPoint x: 380, startPoint y: 171, endPoint x: 427, endPoint y: 212, distance: 63.1
click at [380, 170] on button "27" at bounding box center [372, 166] width 24 height 24
click at [792, 248] on input "Book Now" at bounding box center [790, 251] width 110 height 38
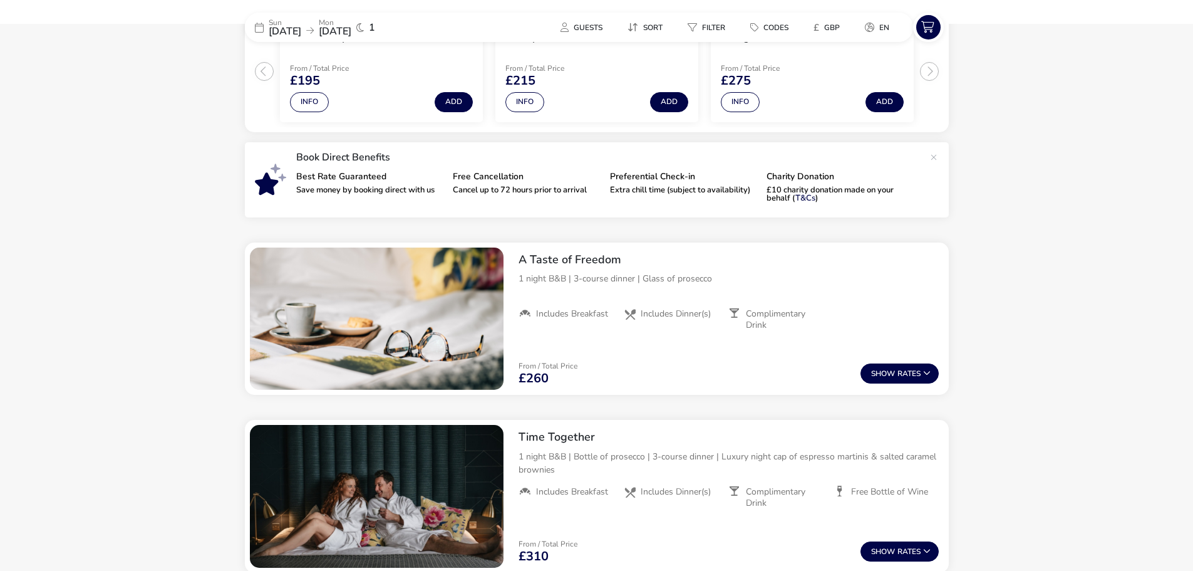
scroll to position [335, 0]
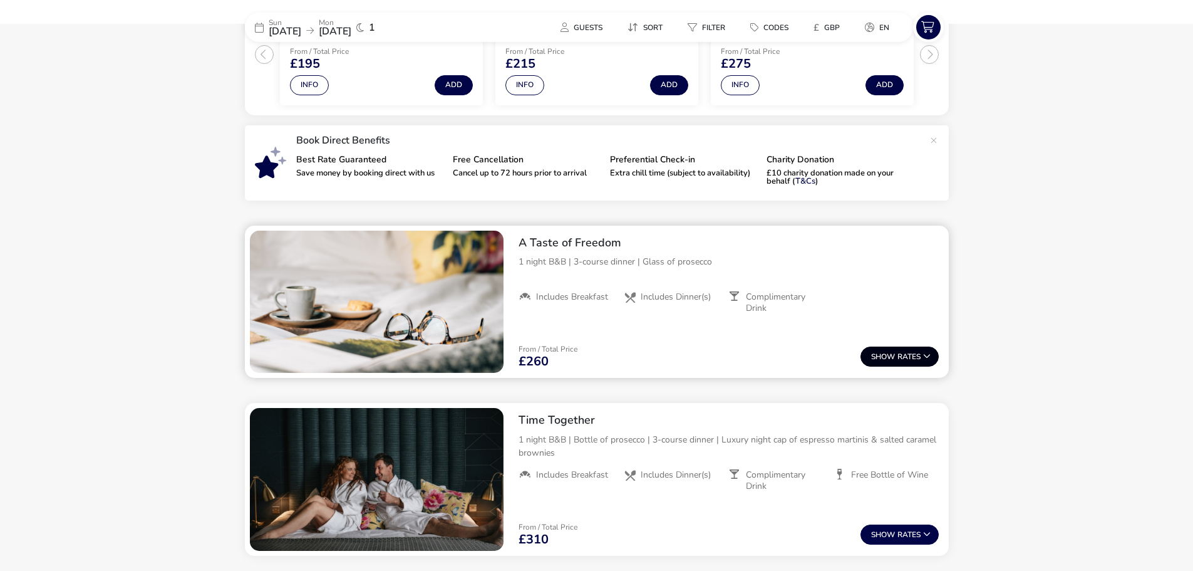
click at [888, 357] on span "Show" at bounding box center [884, 357] width 26 height 8
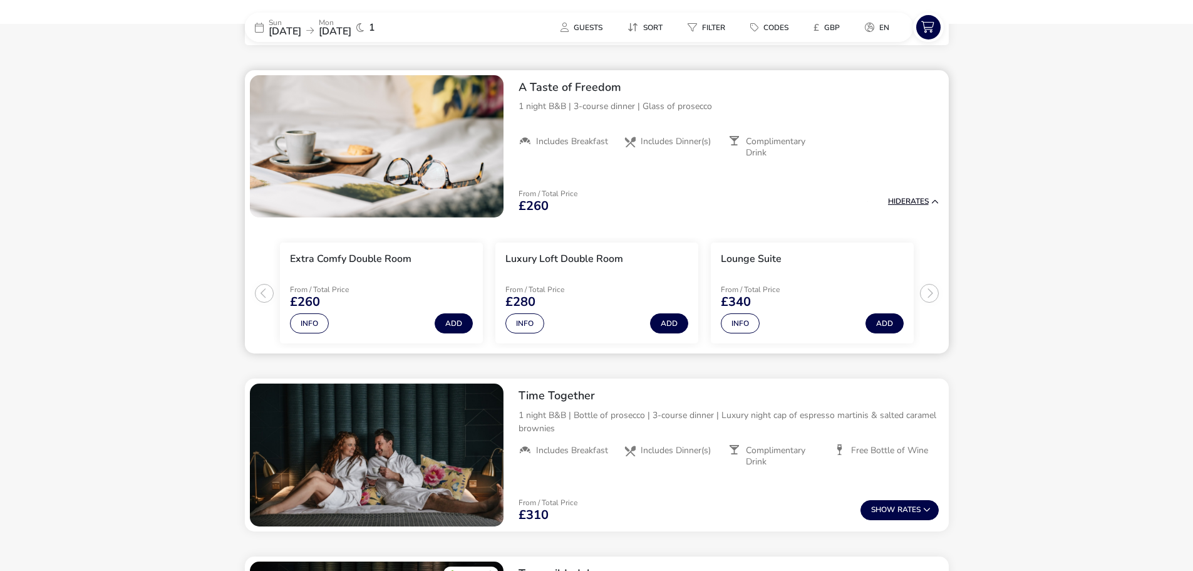
scroll to position [497, 0]
